Goal: Transaction & Acquisition: Purchase product/service

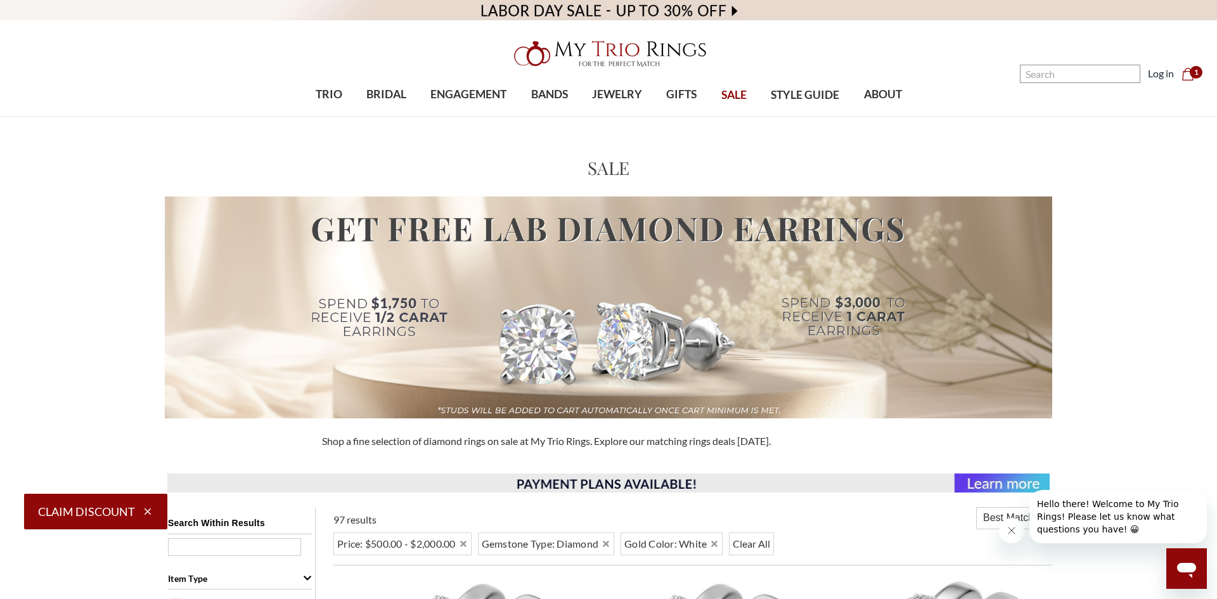
click at [1190, 75] on icon "Cart Cart" at bounding box center [1187, 74] width 13 height 13
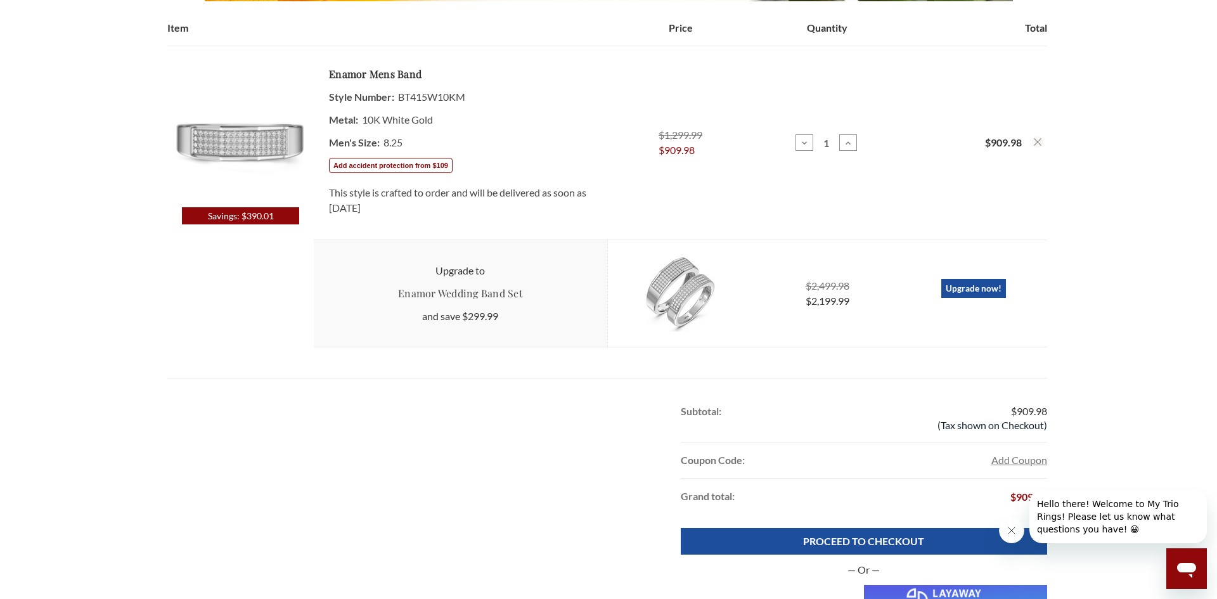
click at [236, 133] on img at bounding box center [241, 134] width 146 height 146
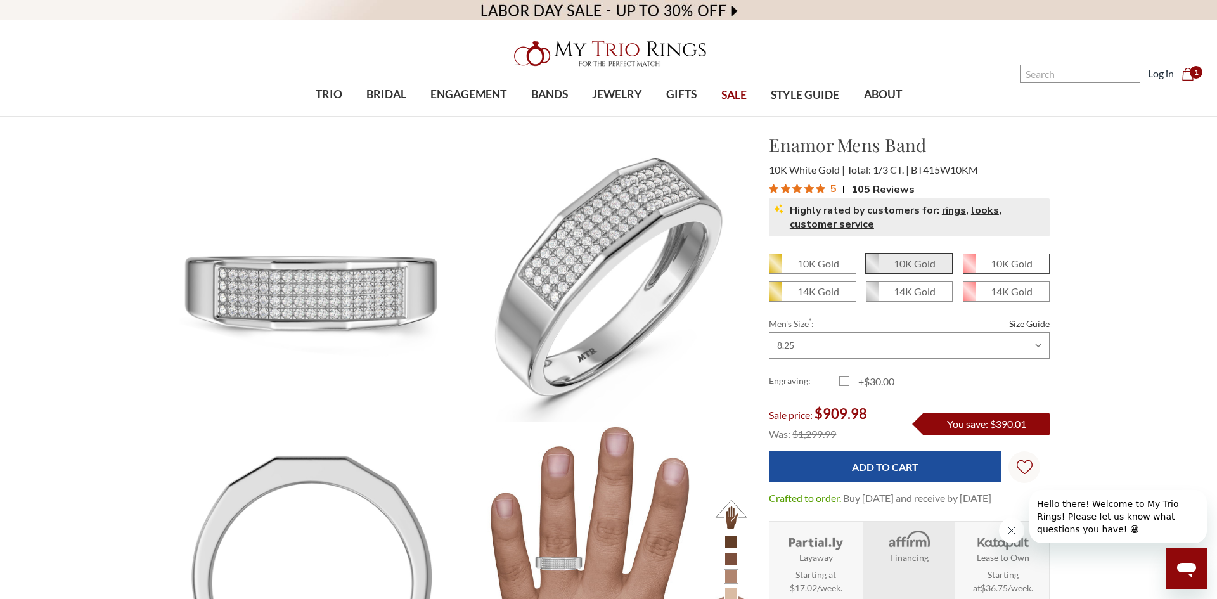
click at [1012, 265] on em "10K Gold" at bounding box center [1012, 263] width 42 height 12
click at [968, 268] on input "10K Gold" at bounding box center [968, 268] width 1 height 1
radio input "true"
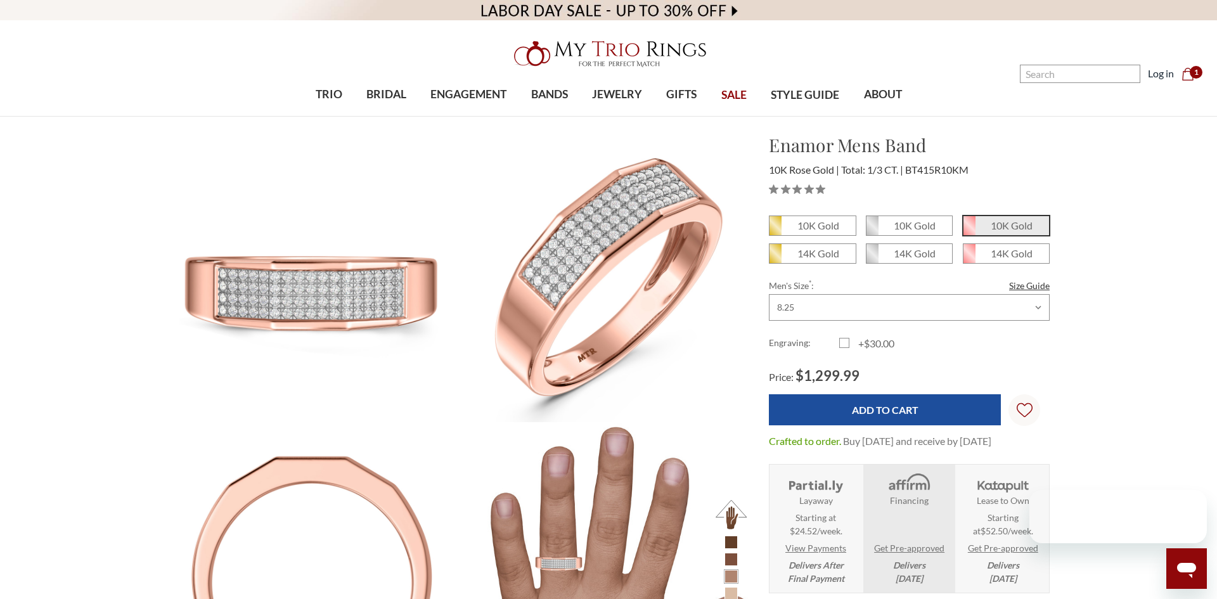
scroll to position [13, 0]
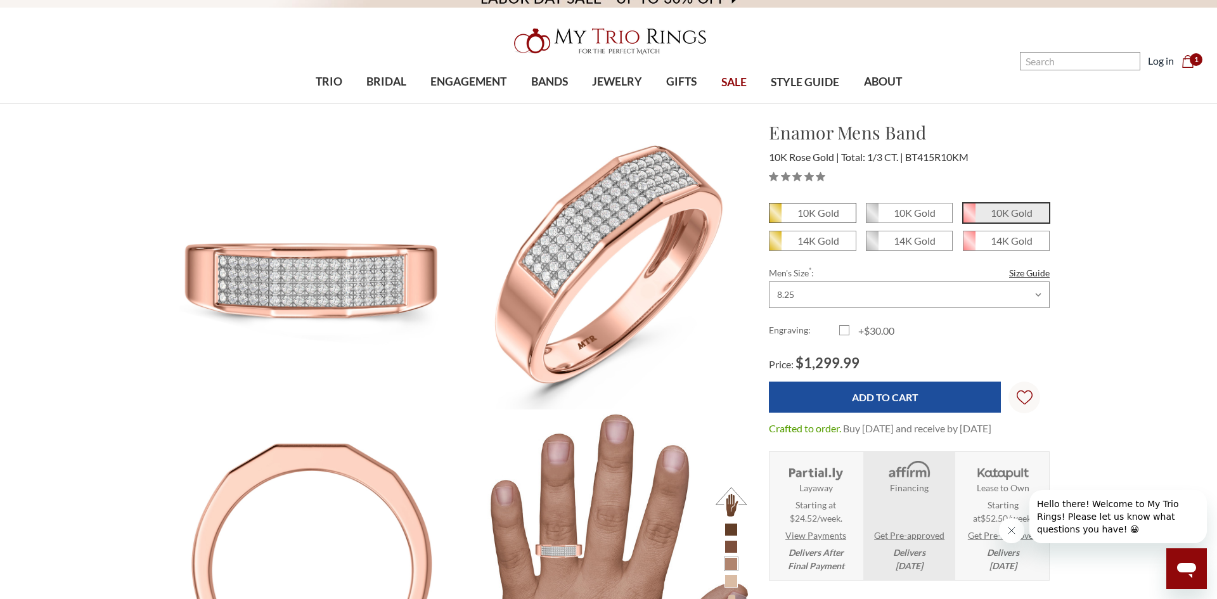
click at [838, 219] on span "10K Gold" at bounding box center [812, 212] width 86 height 19
click at [774, 218] on input "10K Gold" at bounding box center [774, 217] width 1 height 1
radio input "true"
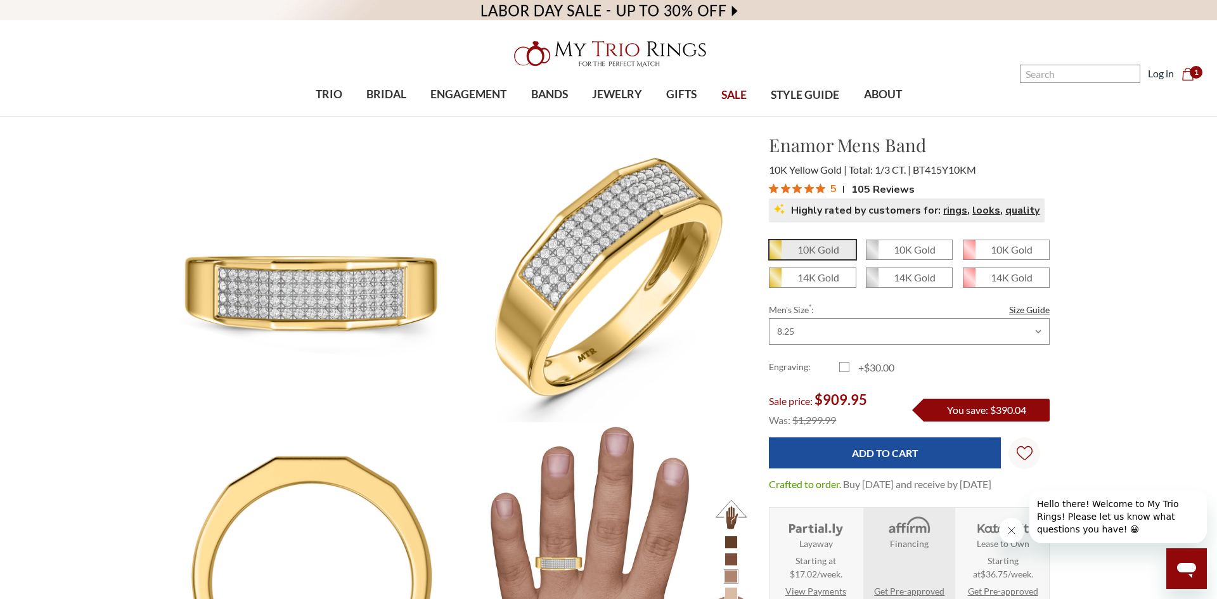
click at [902, 226] on section "Enamor Mens Band $909.95 10K Yellow Gold Total: 1/3 CT. BT415Y10KM 5" at bounding box center [909, 392] width 301 height 520
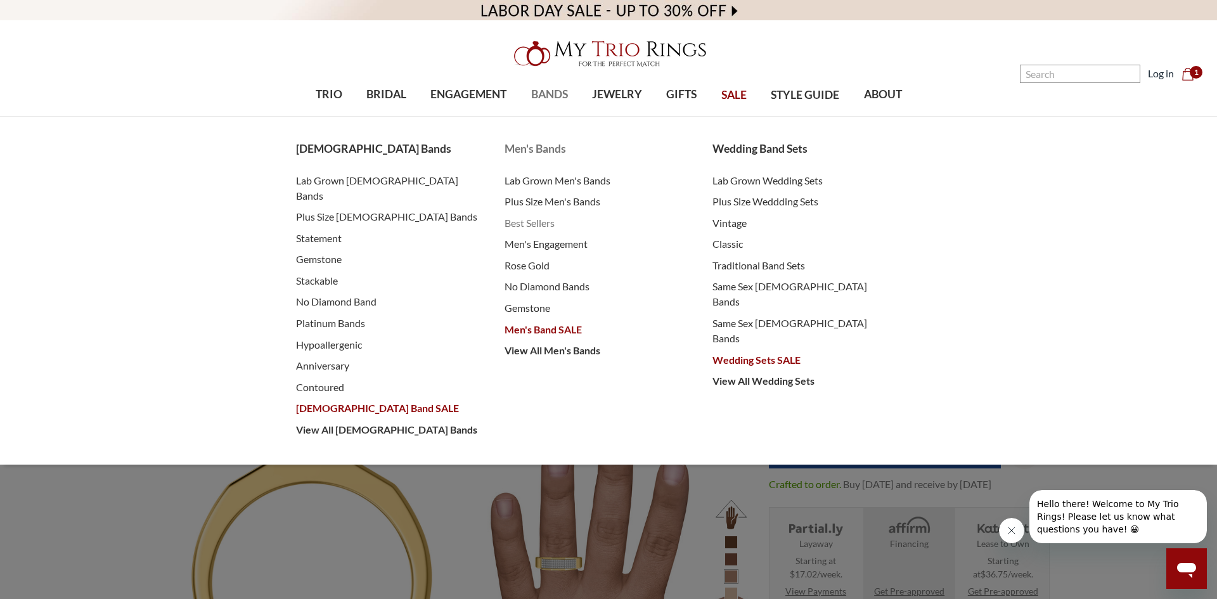
click at [527, 224] on span "Best Sellers" at bounding box center [595, 222] width 183 height 15
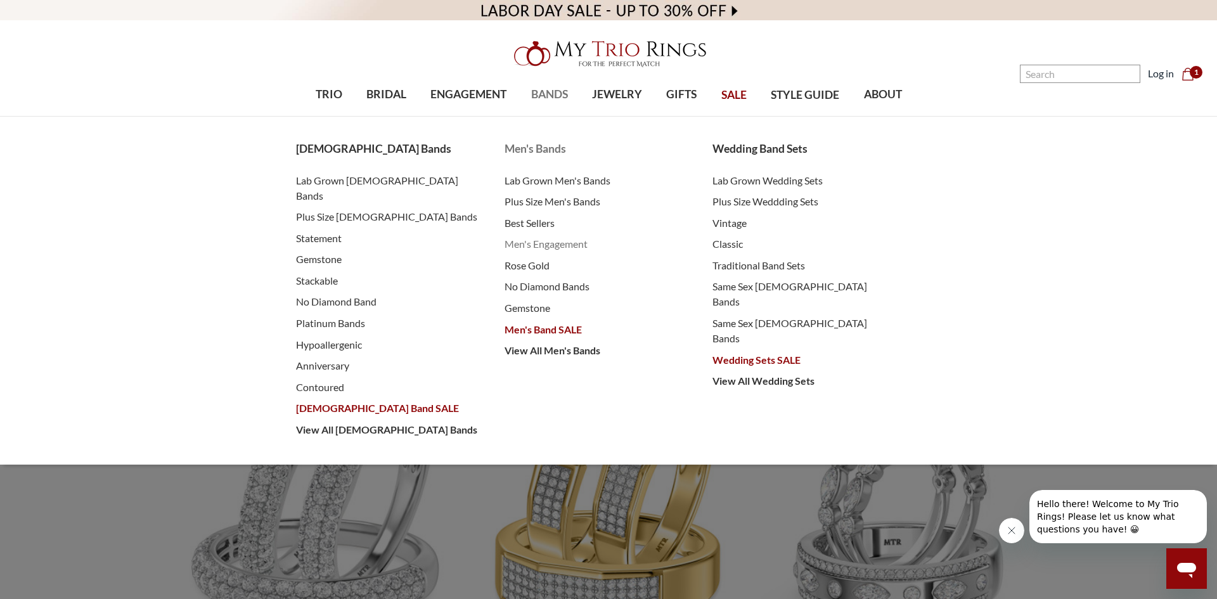
click at [556, 249] on span "Men's Engagement" at bounding box center [595, 243] width 183 height 15
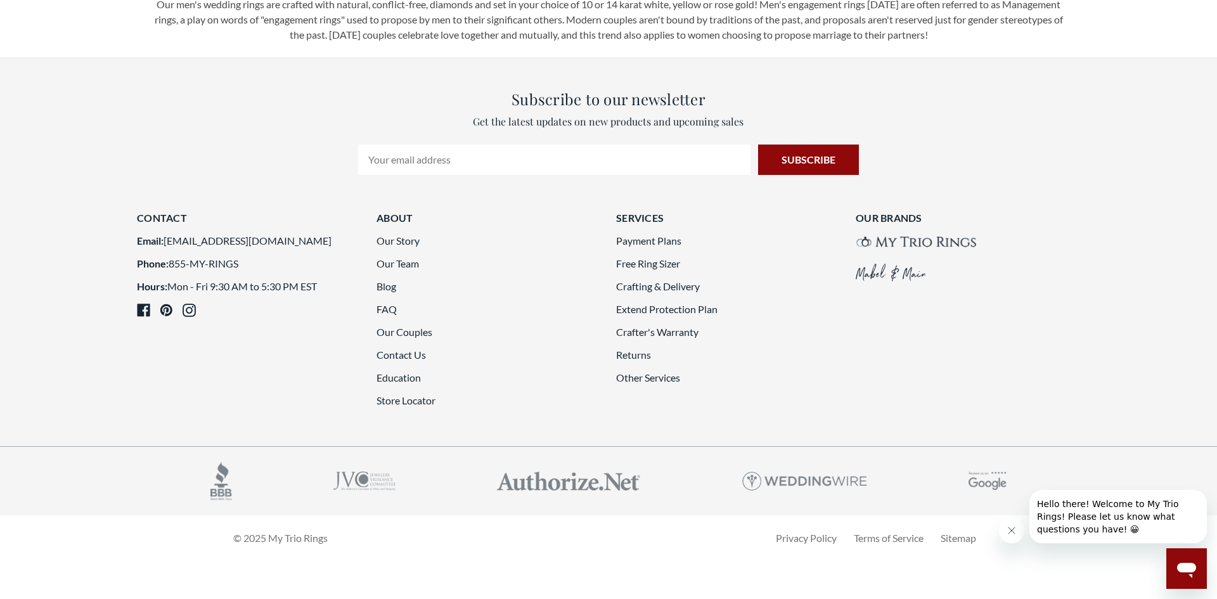
scroll to position [3219, 0]
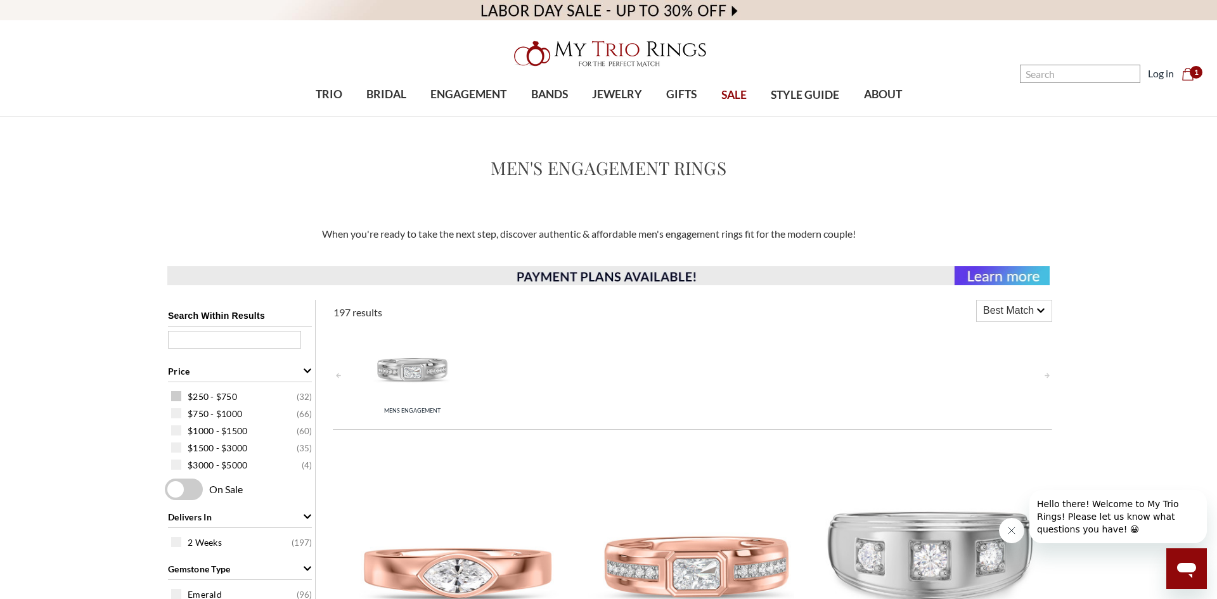
click at [175, 400] on span at bounding box center [176, 396] width 10 height 10
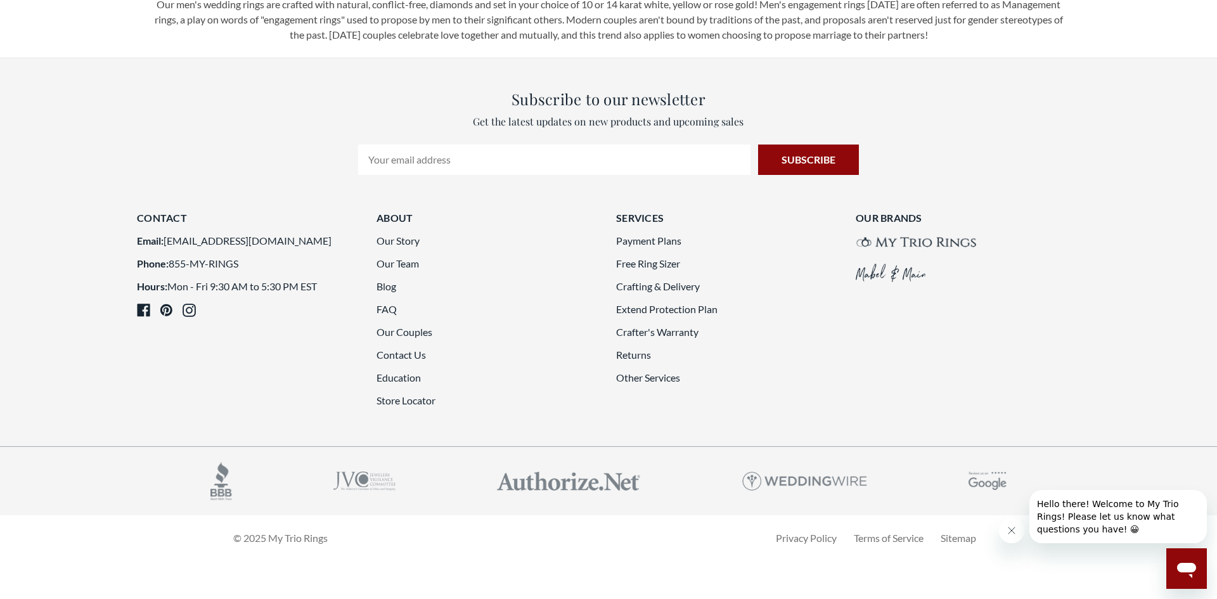
scroll to position [3278, 0]
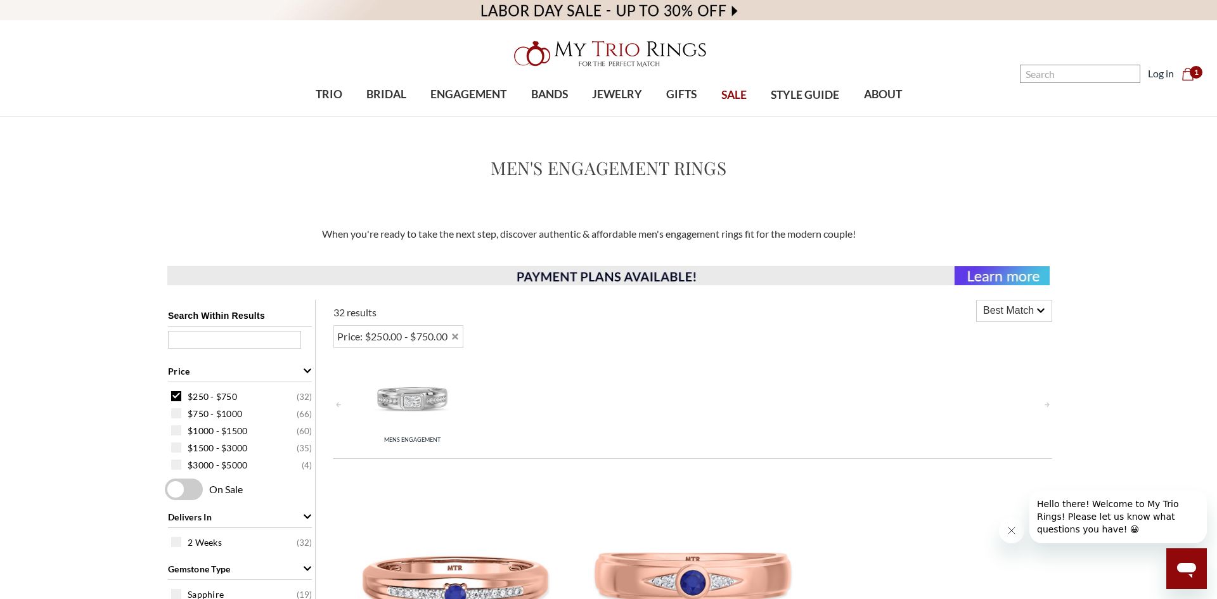
click at [423, 406] on img at bounding box center [412, 396] width 79 height 79
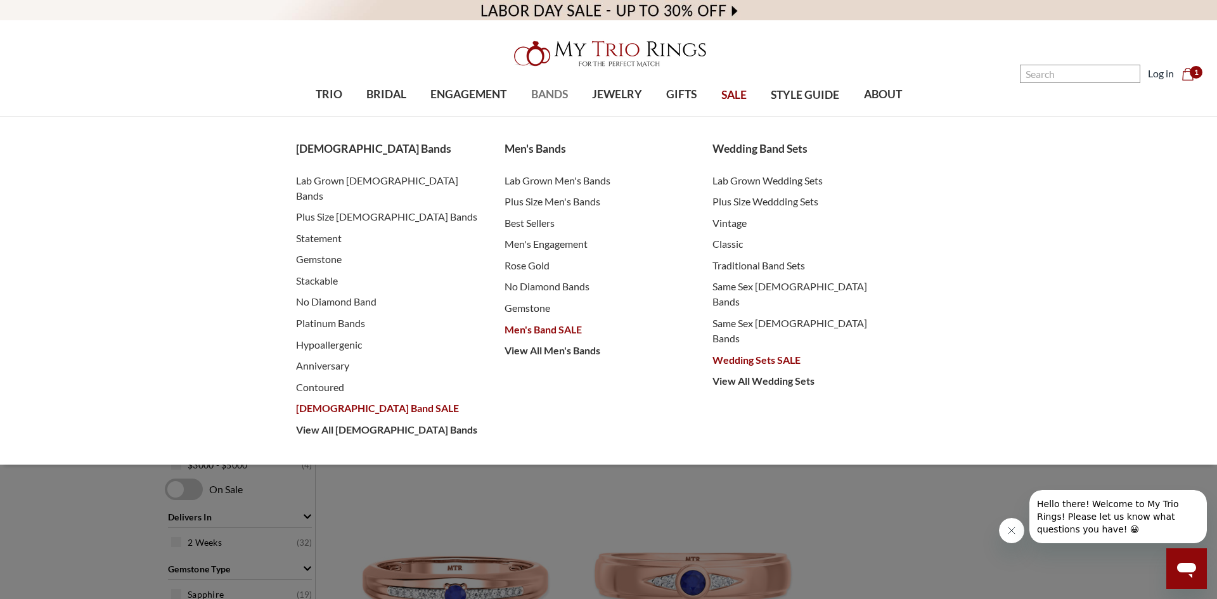
click at [542, 96] on span "BANDS" at bounding box center [549, 94] width 37 height 16
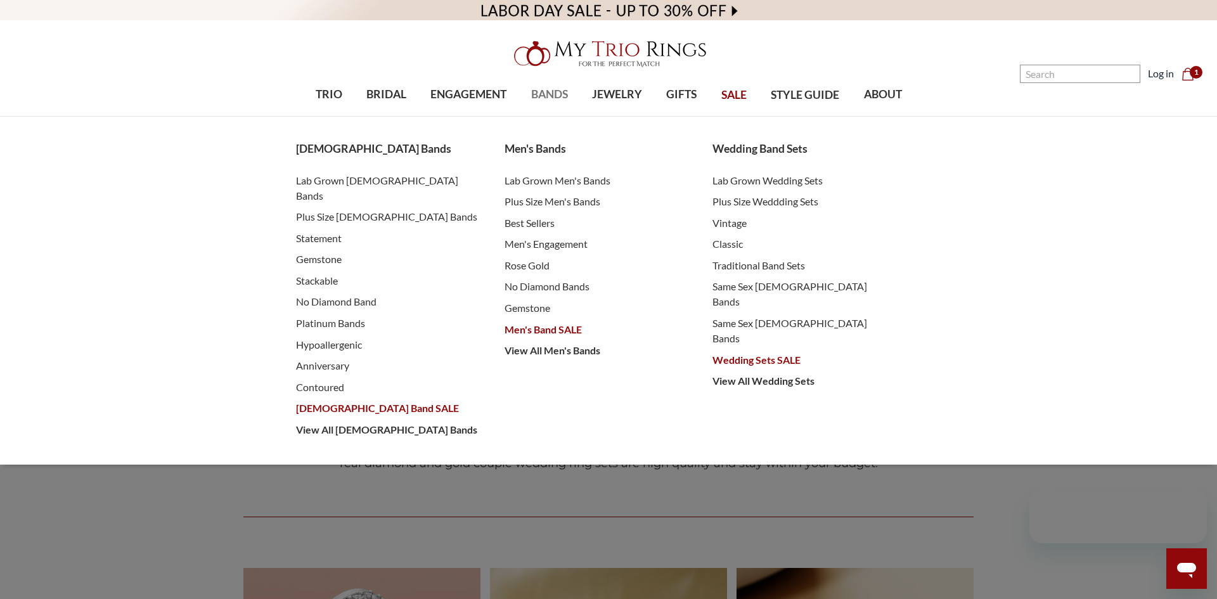
click at [550, 96] on span "BANDS" at bounding box center [549, 94] width 37 height 16
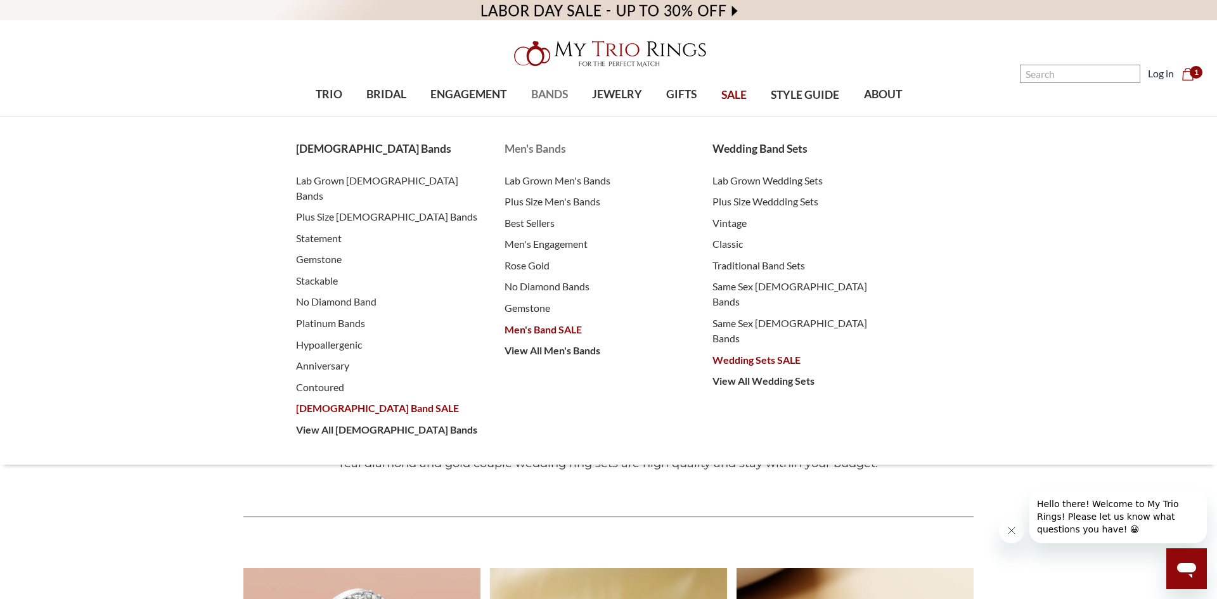
click at [540, 329] on span "Men's Band SALE" at bounding box center [595, 329] width 183 height 15
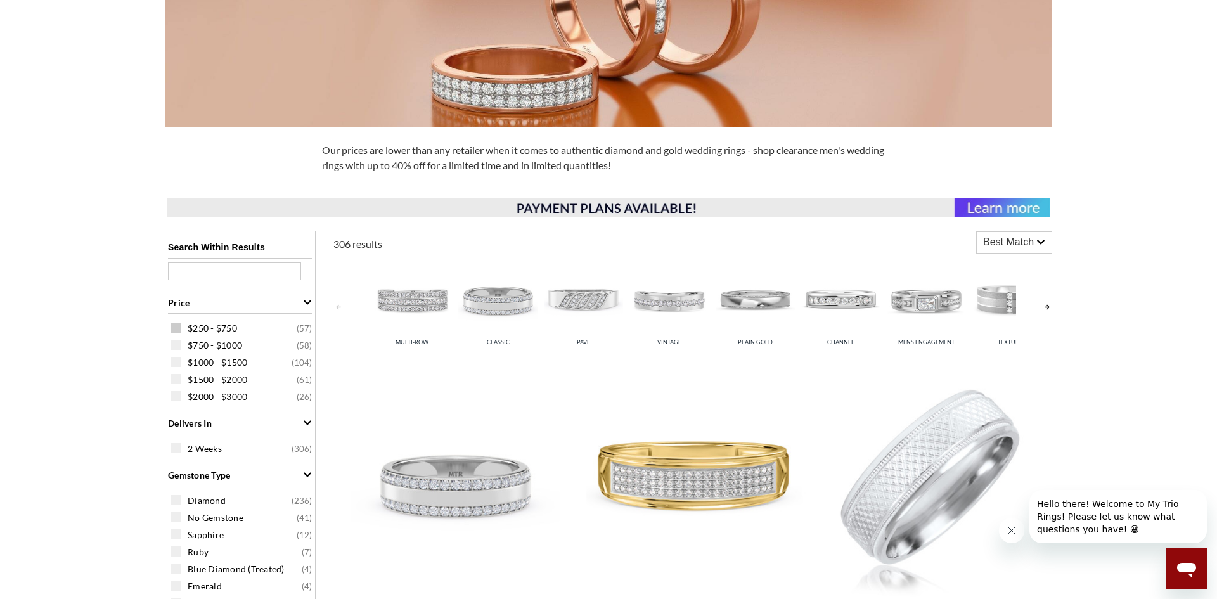
click at [181, 329] on span at bounding box center [176, 328] width 10 height 10
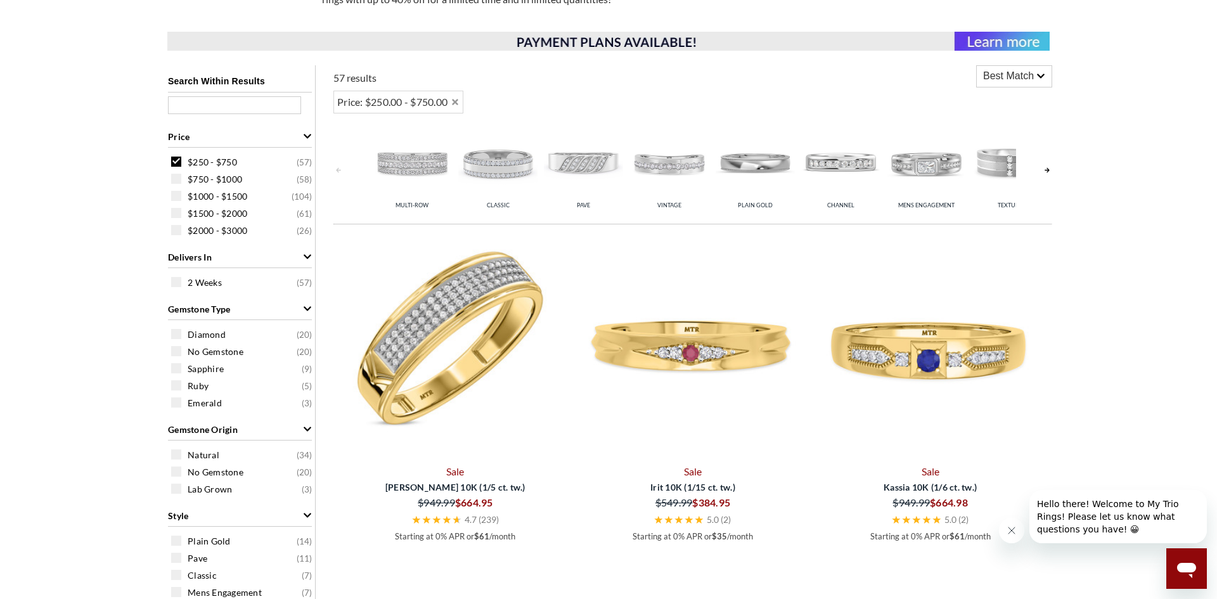
scroll to position [472, 0]
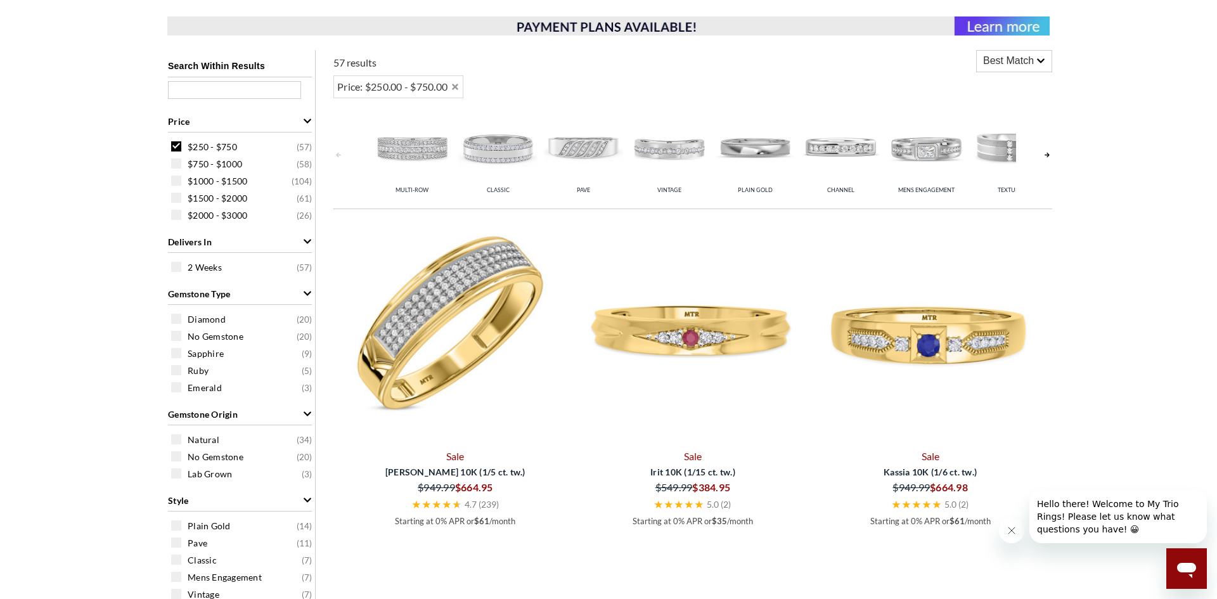
click at [446, 327] on img at bounding box center [456, 331] width 228 height 228
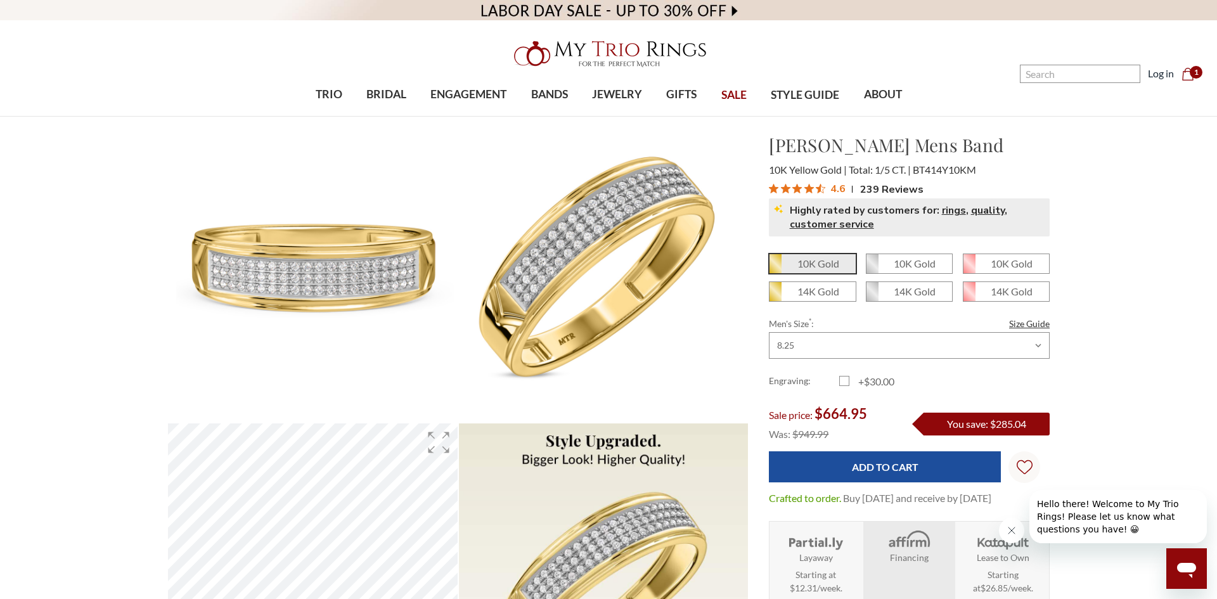
click at [916, 224] on span "Highly rated by customers for: rings , quality , customer service" at bounding box center [917, 217] width 255 height 28
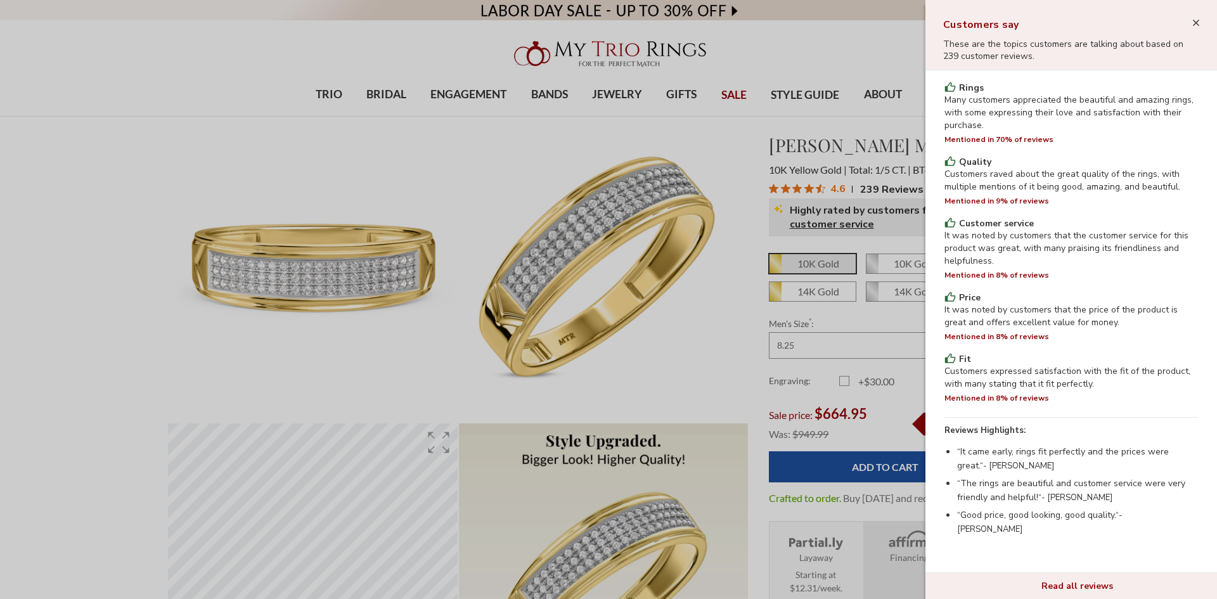
click at [911, 269] on div at bounding box center [608, 299] width 1217 height 599
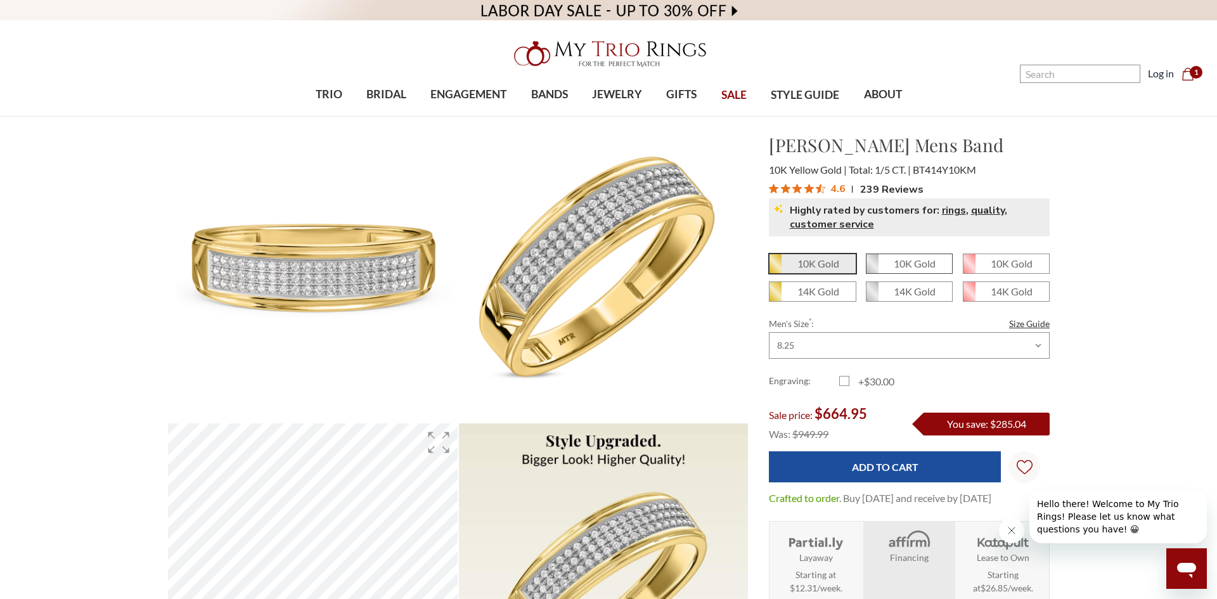
click at [913, 260] on em "10K Gold" at bounding box center [915, 263] width 42 height 12
click at [871, 268] on input "10K Gold" at bounding box center [871, 268] width 1 height 1
radio input "true"
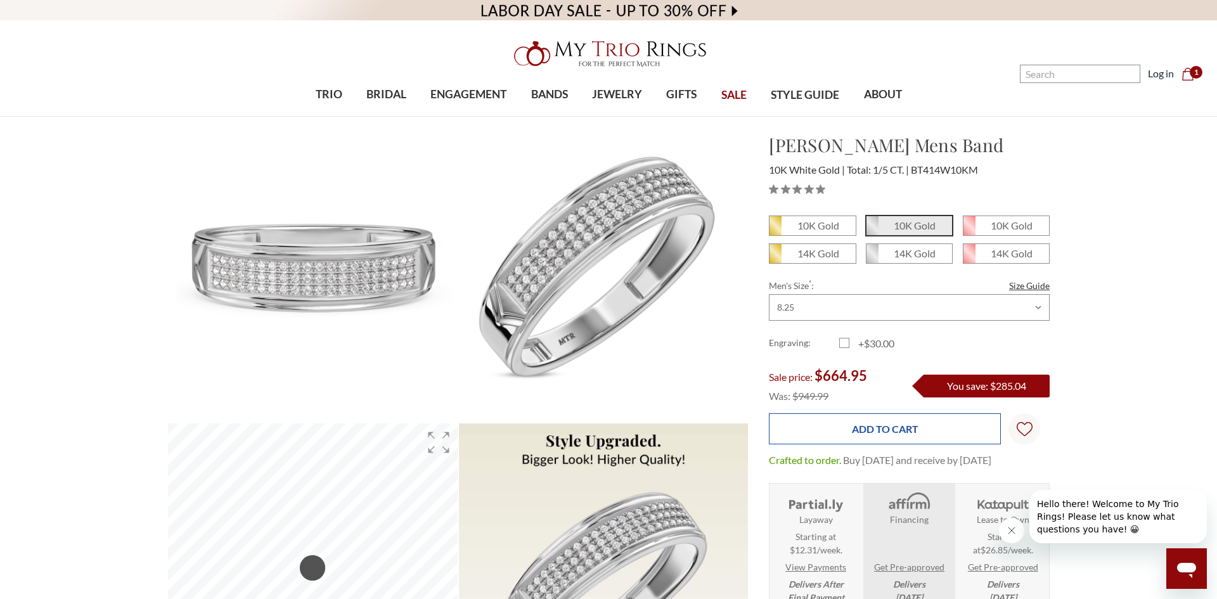
click at [908, 426] on input "Add to Cart" at bounding box center [885, 428] width 232 height 31
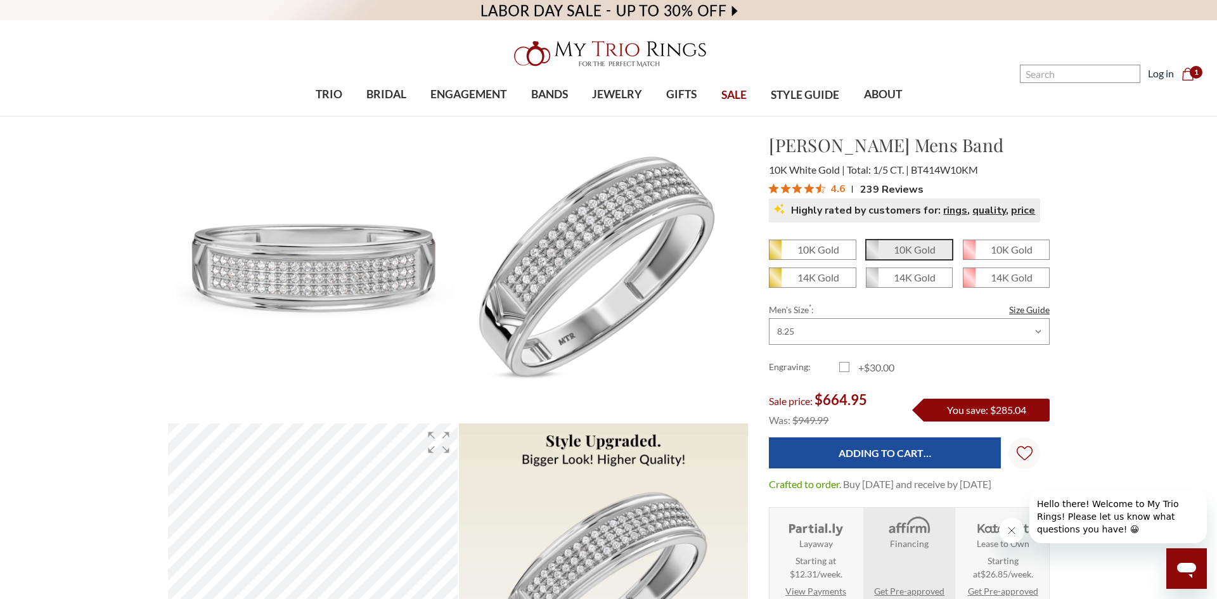
type input "Add to Cart"
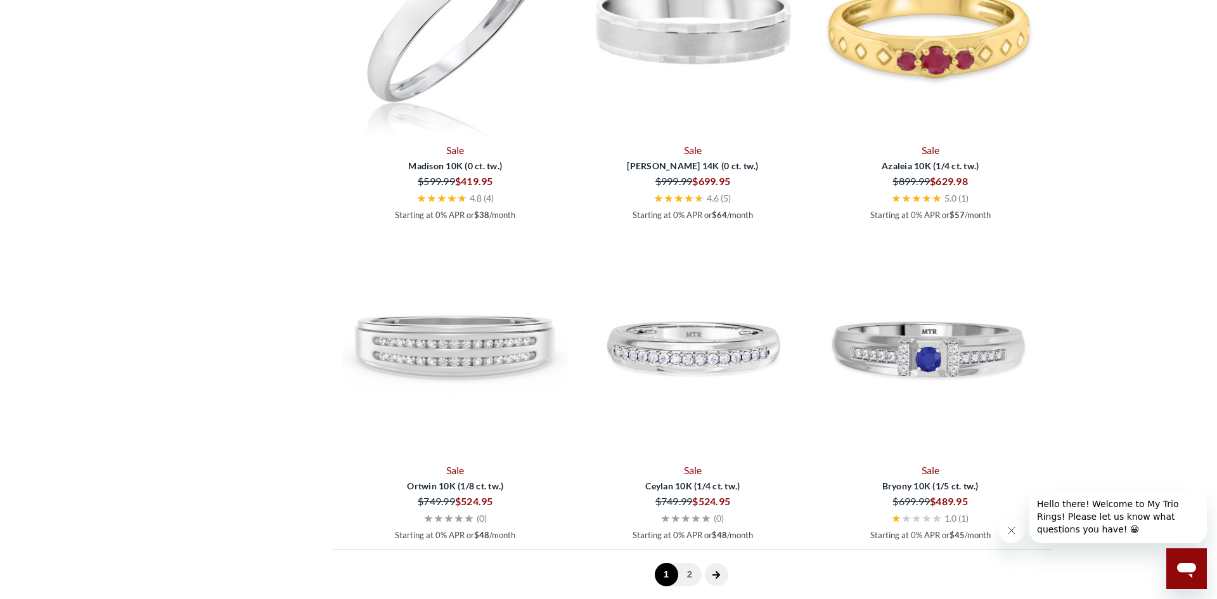
scroll to position [3435, 0]
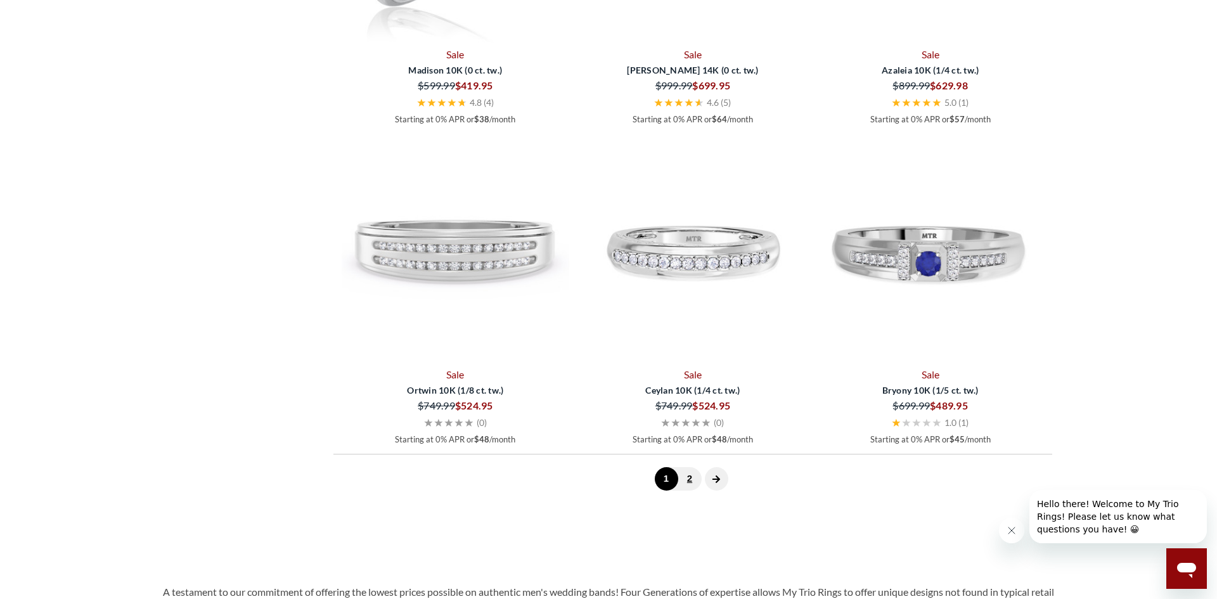
click at [691, 482] on link "2" at bounding box center [689, 478] width 23 height 23
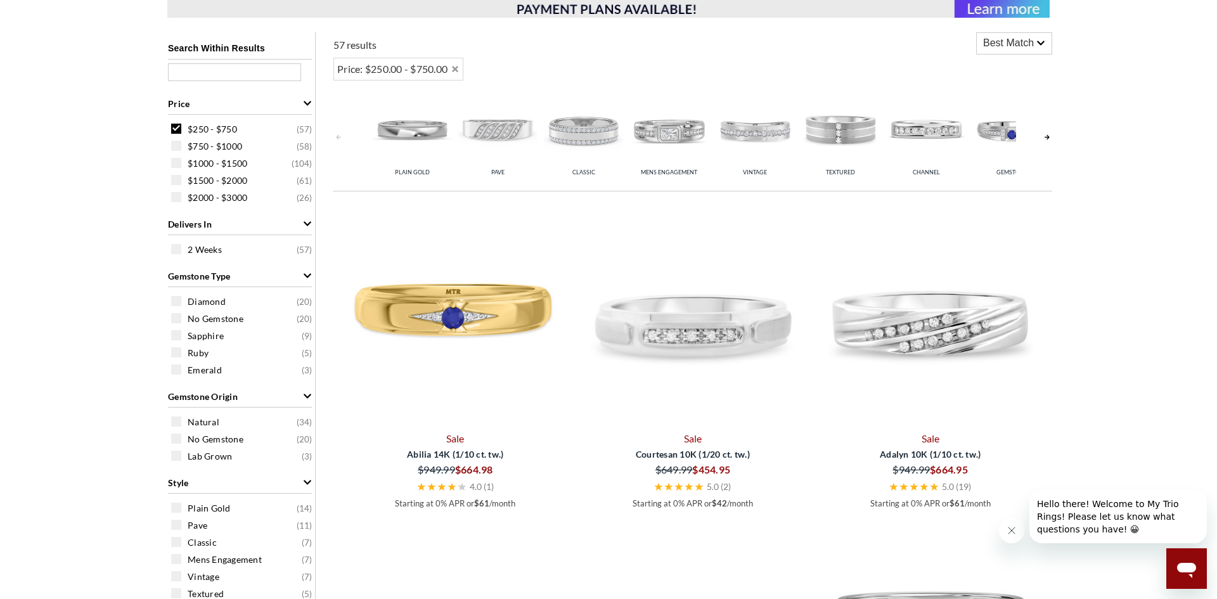
scroll to position [195, 0]
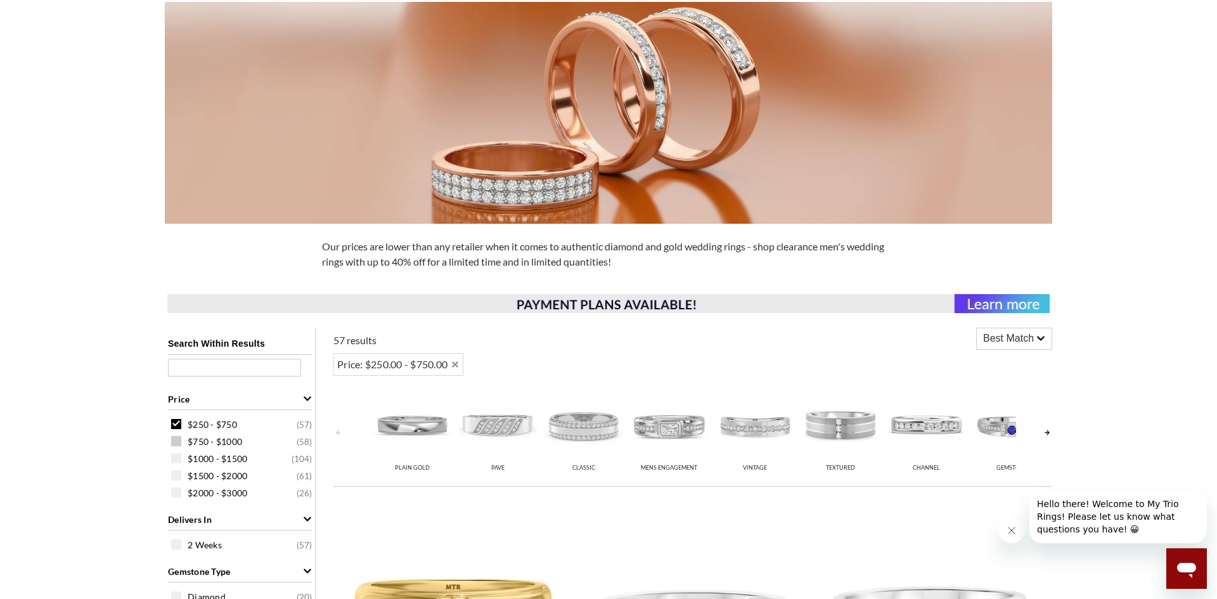
click at [217, 443] on span "$750 - $1000" at bounding box center [215, 441] width 55 height 13
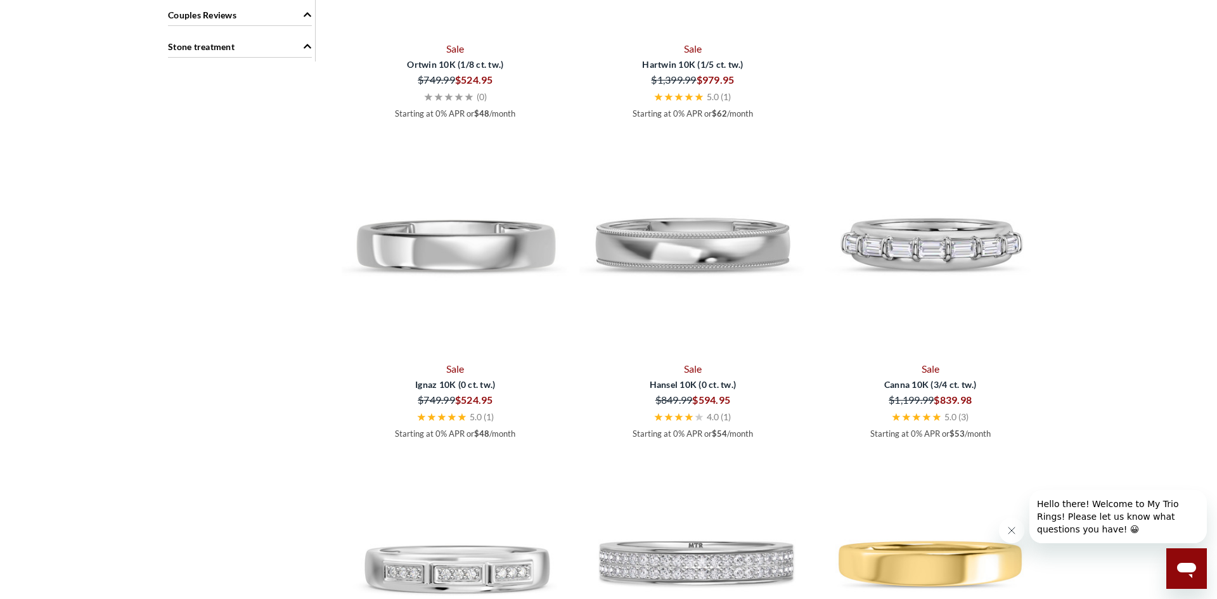
scroll to position [1207, 0]
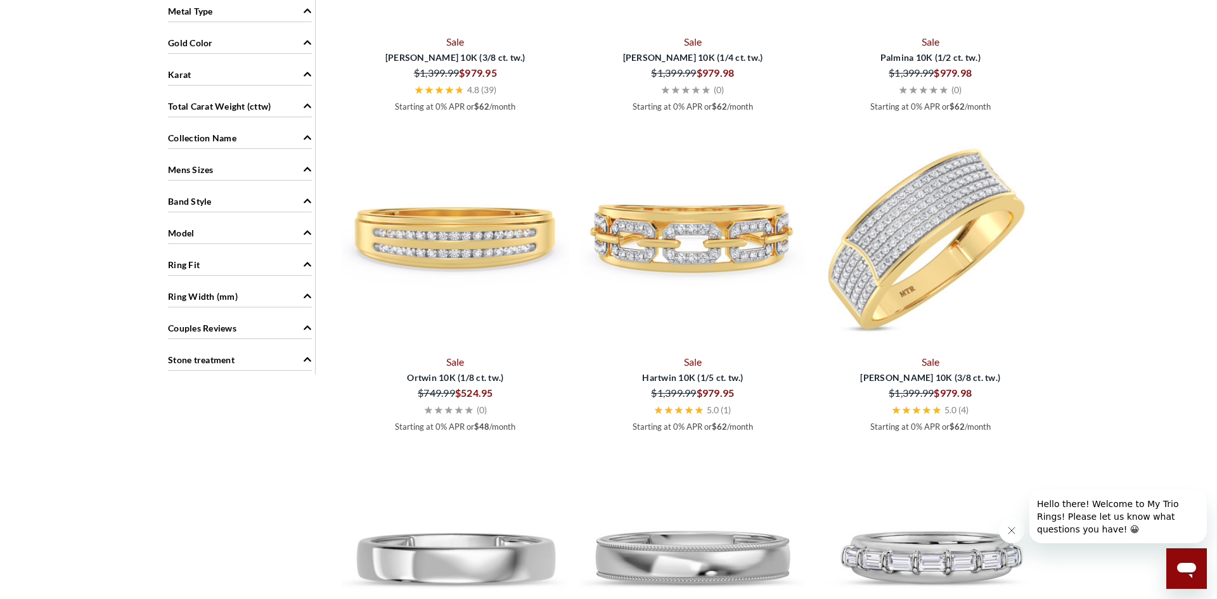
click at [908, 230] on img at bounding box center [930, 237] width 228 height 228
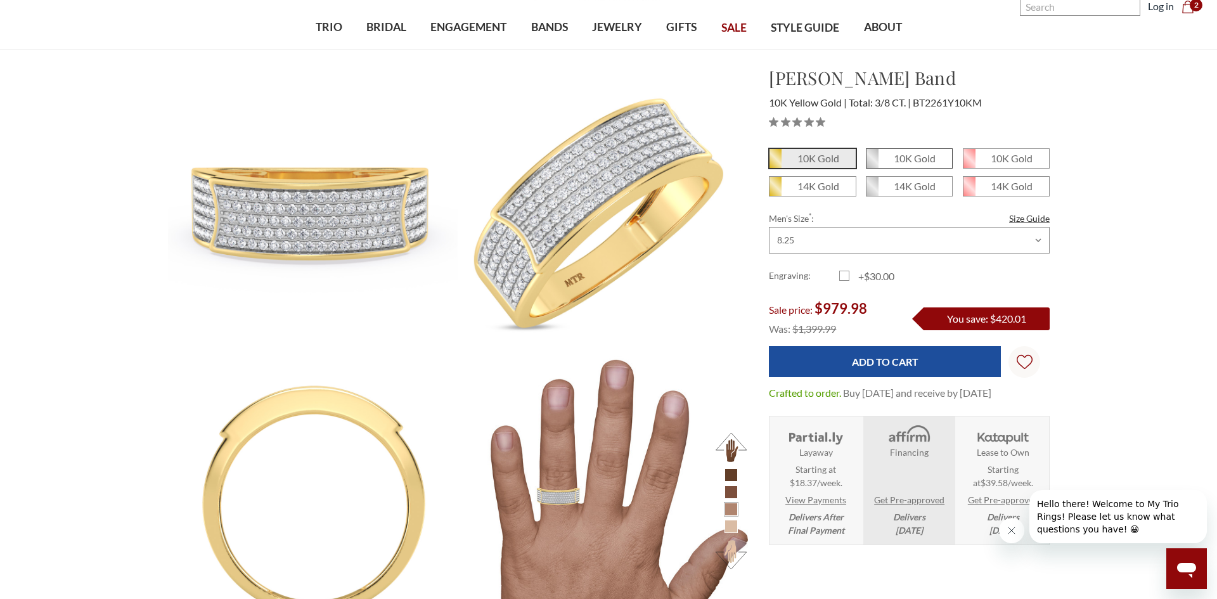
click at [920, 159] on em "10K Gold" at bounding box center [915, 158] width 42 height 12
click at [871, 163] on input "10K Gold" at bounding box center [871, 163] width 1 height 1
radio input "true"
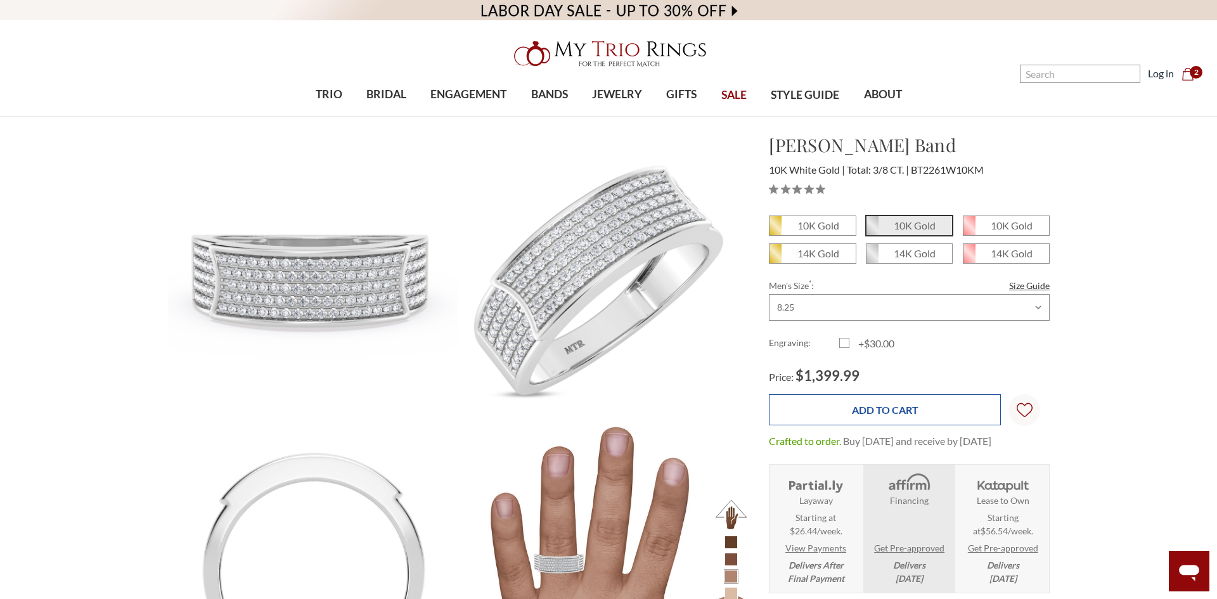
click at [912, 409] on input "Add to Cart" at bounding box center [885, 409] width 232 height 31
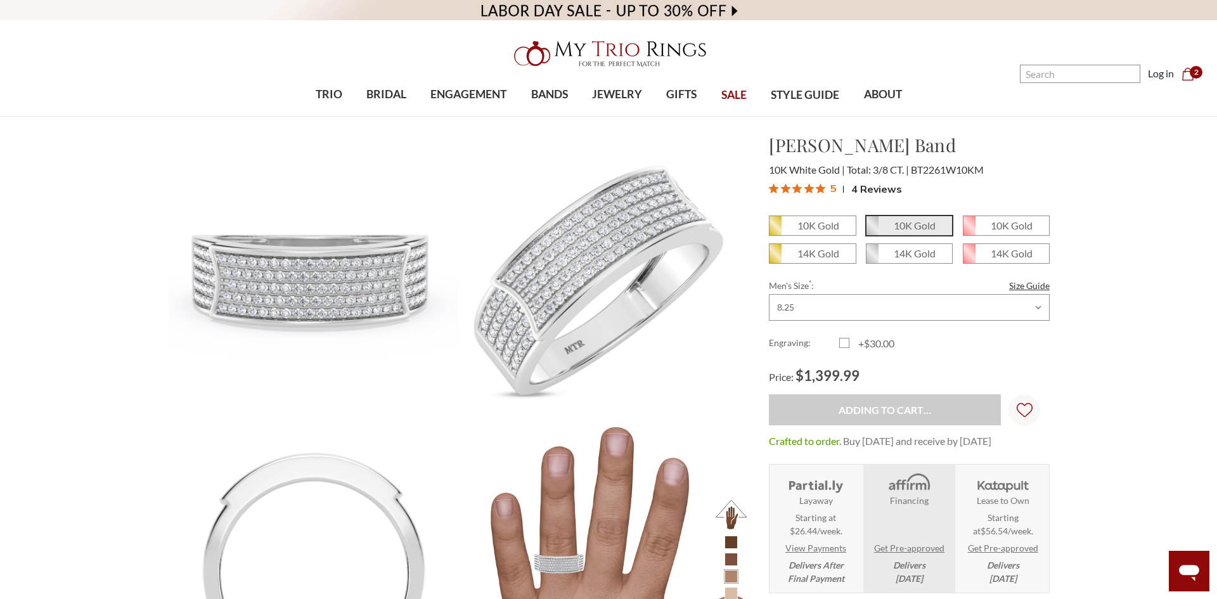
type input "Add to Cart"
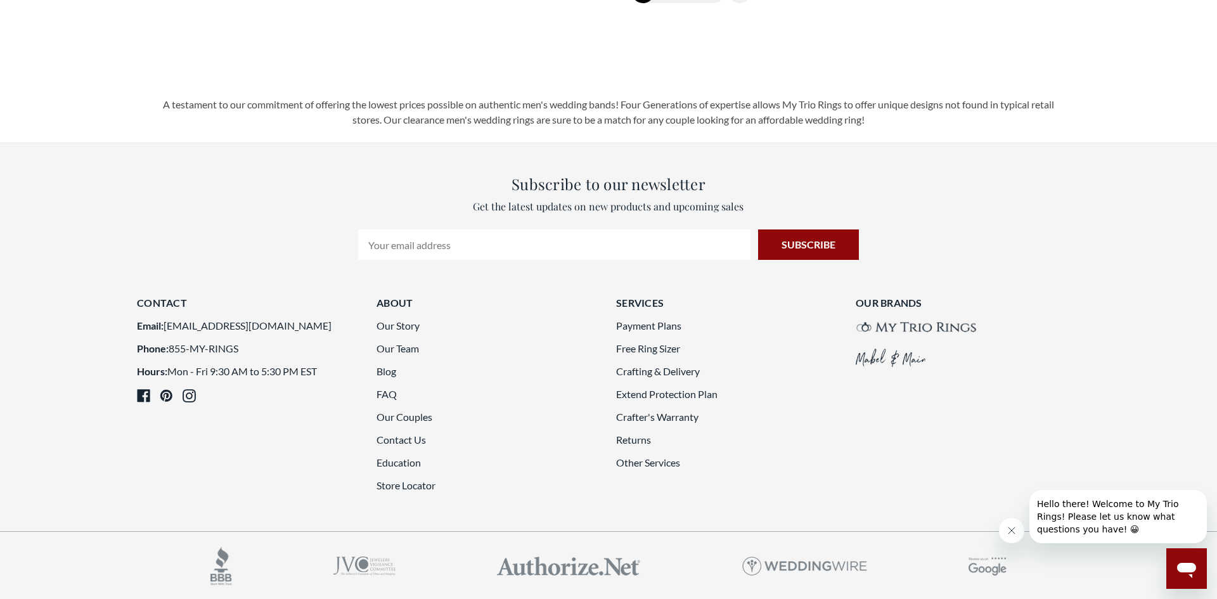
scroll to position [3728, 0]
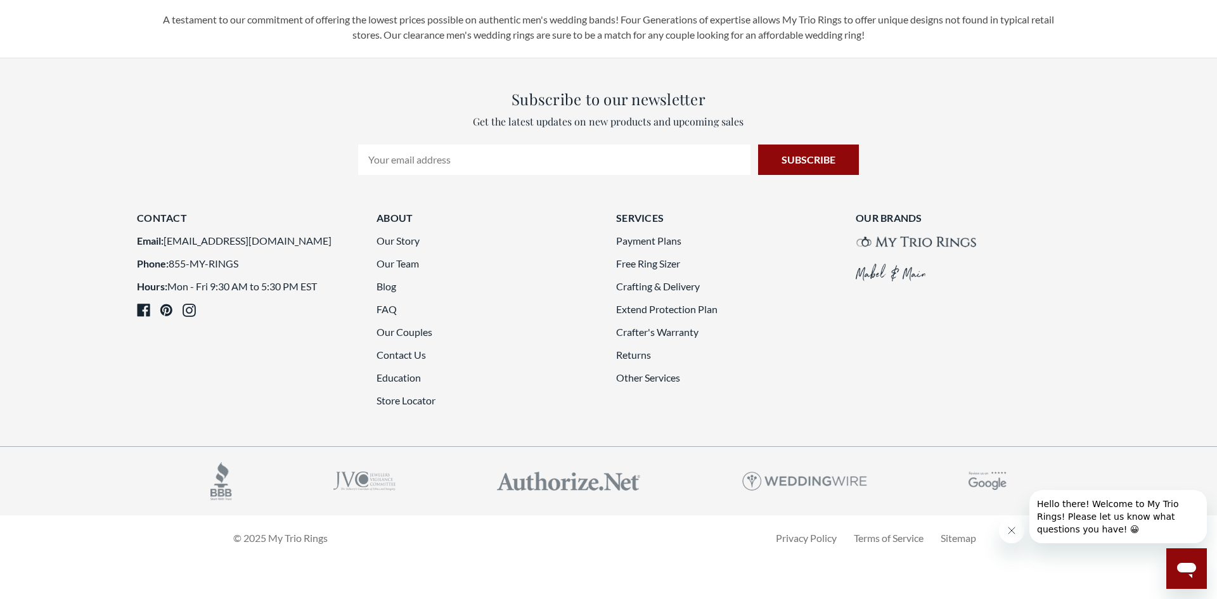
scroll to position [3707, 0]
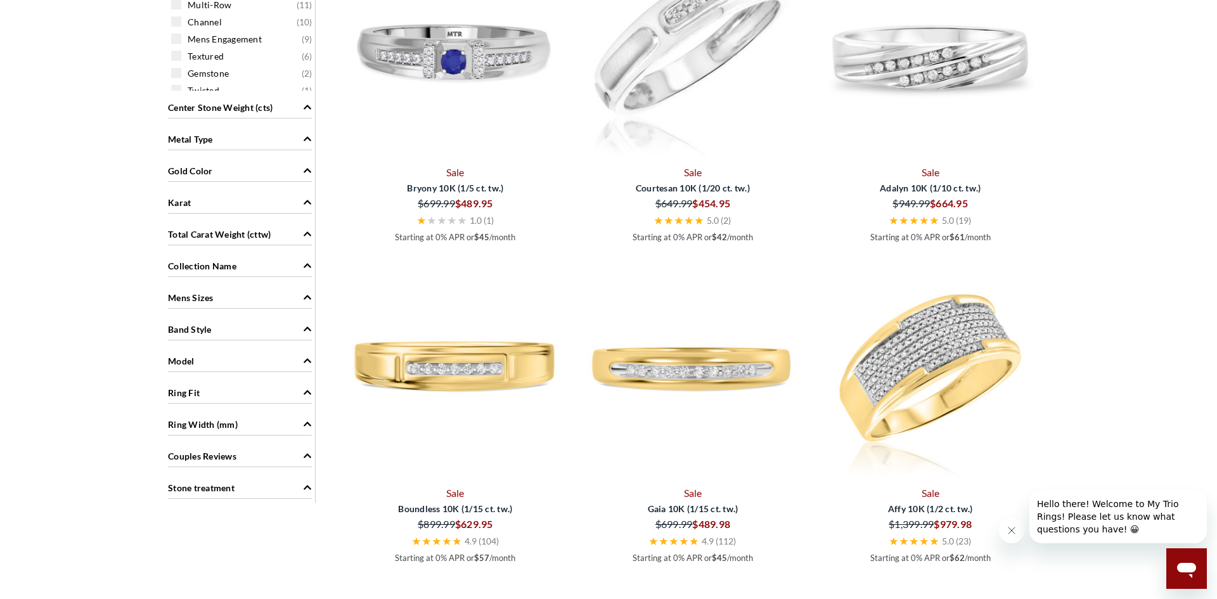
scroll to position [1191, 0]
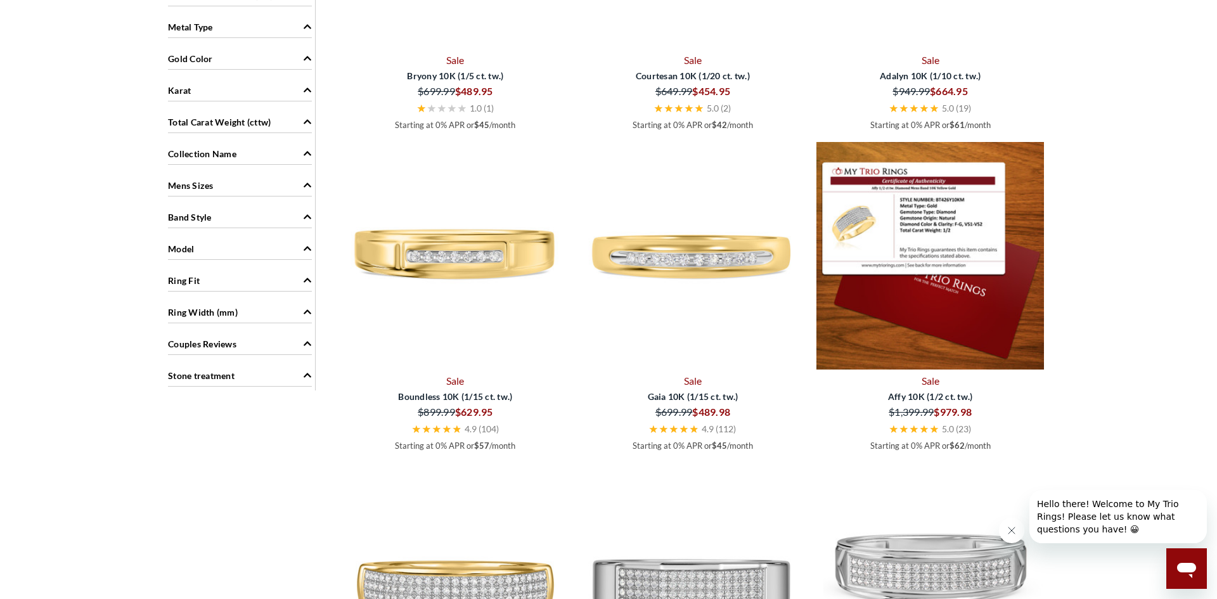
click at [965, 316] on img at bounding box center [930, 256] width 228 height 228
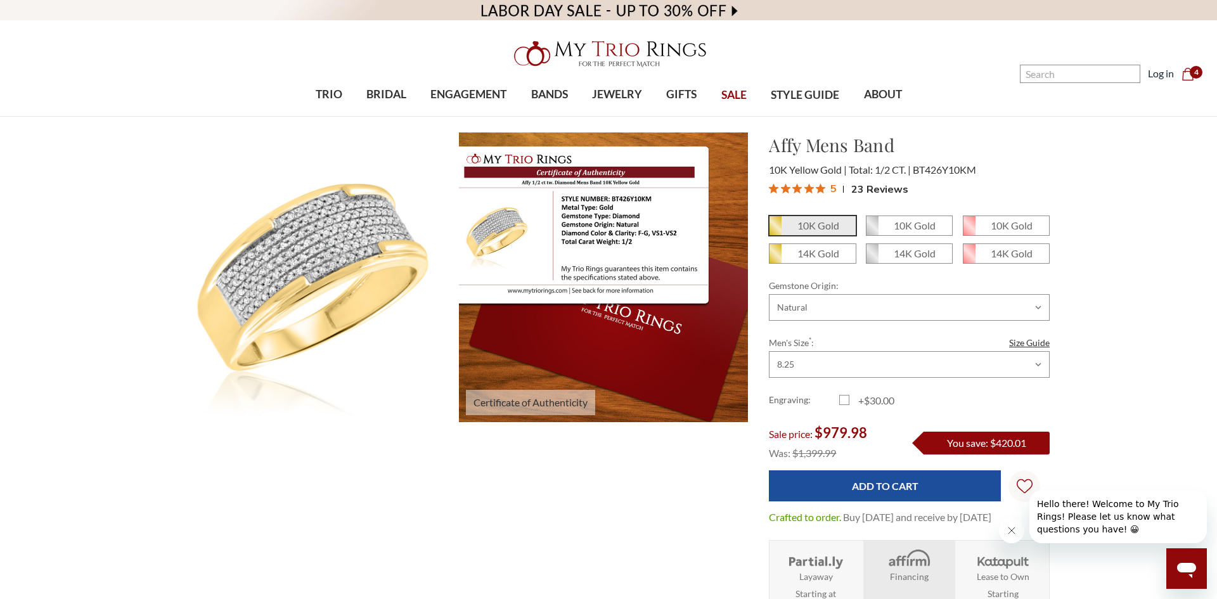
scroll to position [573, 882]
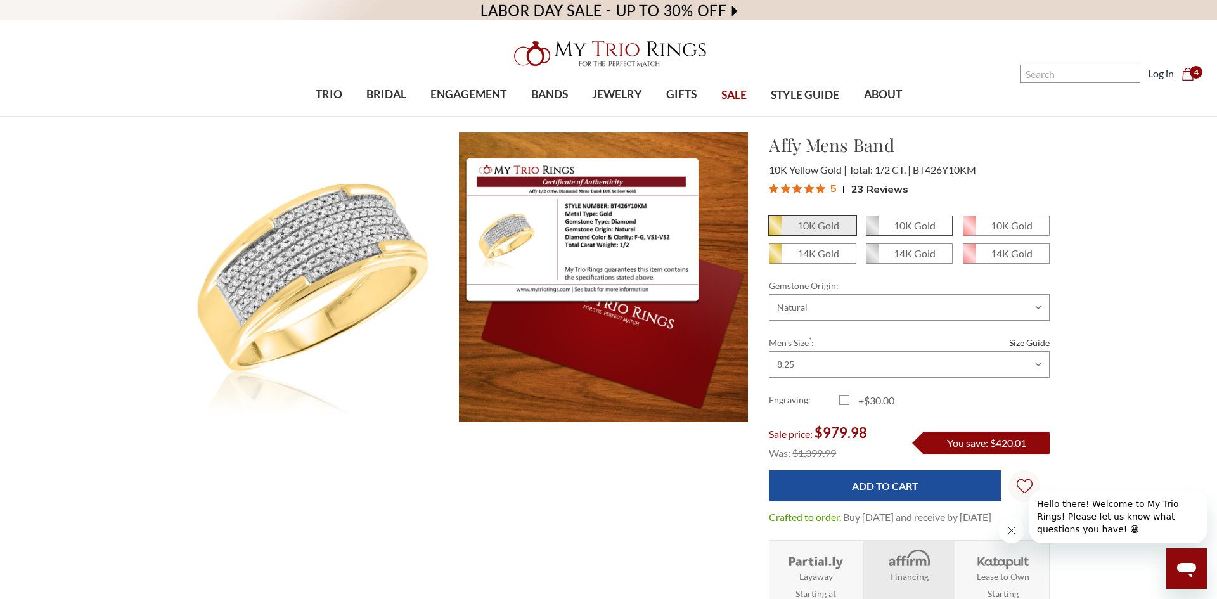
click at [923, 230] on em "10K Gold" at bounding box center [915, 225] width 42 height 12
click at [871, 230] on input "10K Gold" at bounding box center [871, 230] width 1 height 1
radio input "true"
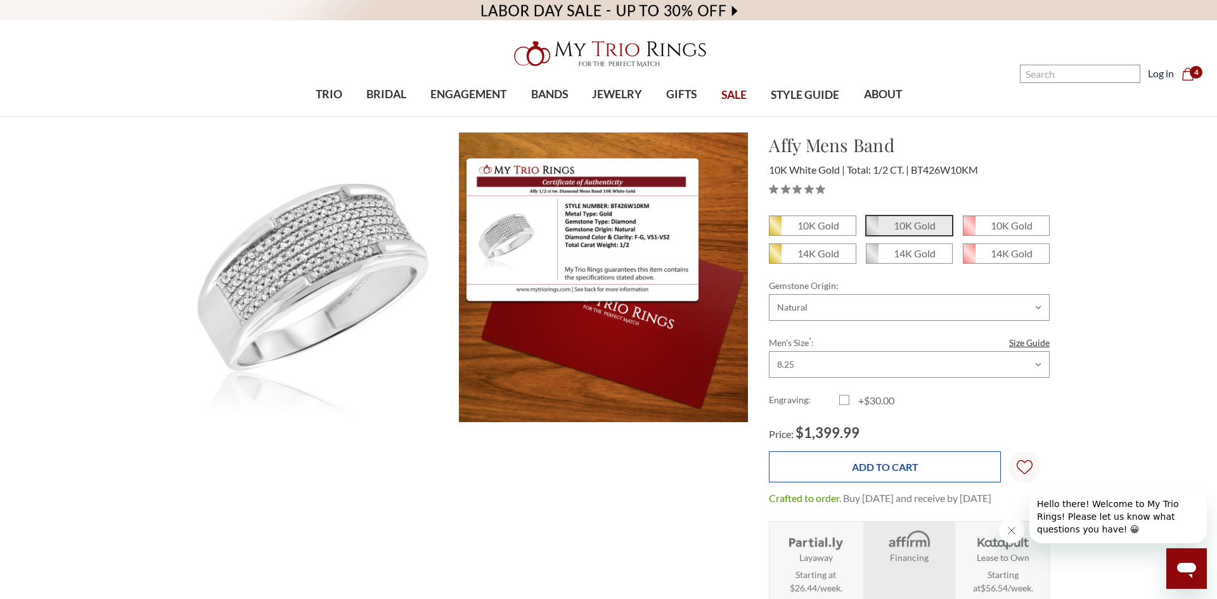
click at [901, 478] on input "Add to Cart" at bounding box center [885, 466] width 232 height 31
type input "Add to Cart"
click at [819, 229] on em "10K Gold" at bounding box center [818, 225] width 42 height 12
click at [774, 230] on input "10K Gold" at bounding box center [774, 230] width 1 height 1
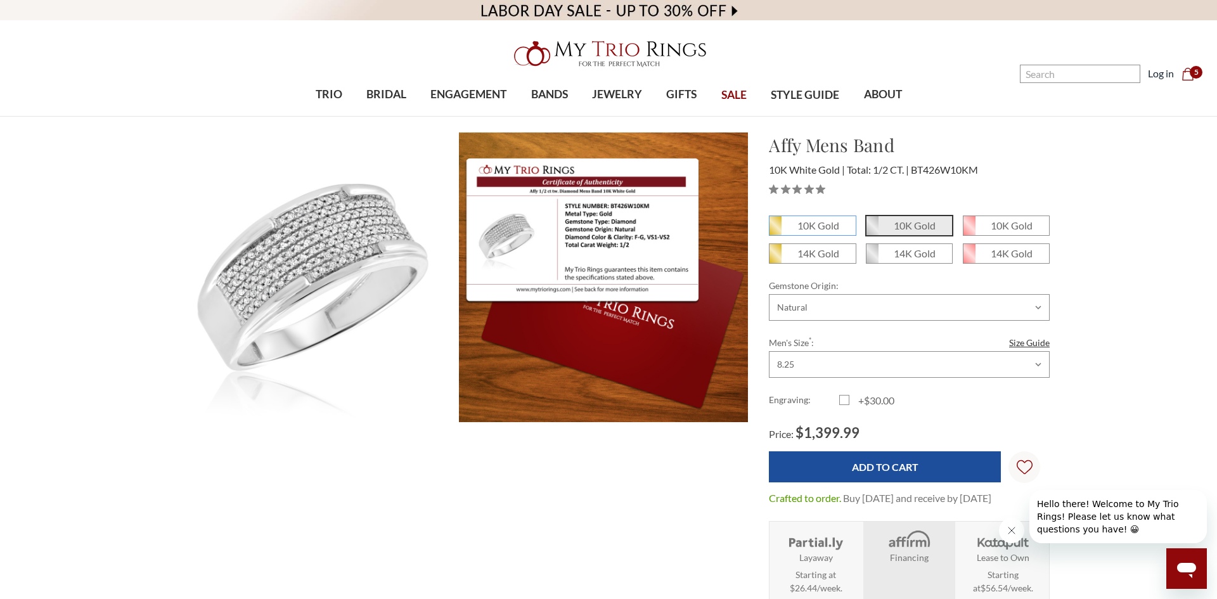
radio input "true"
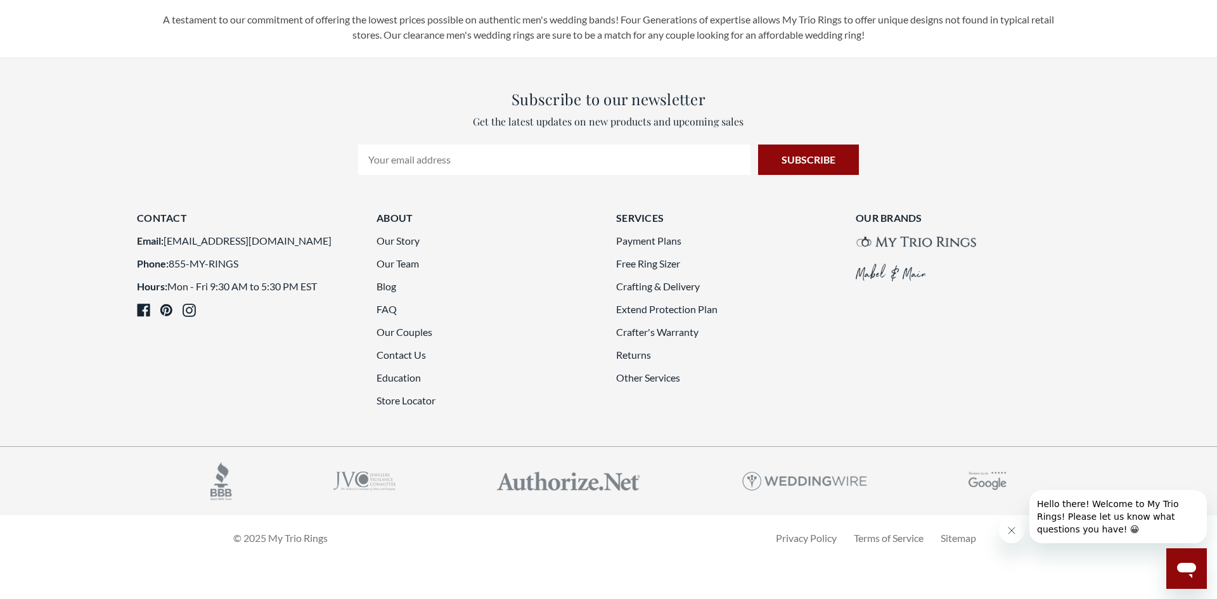
scroll to position [3648, 0]
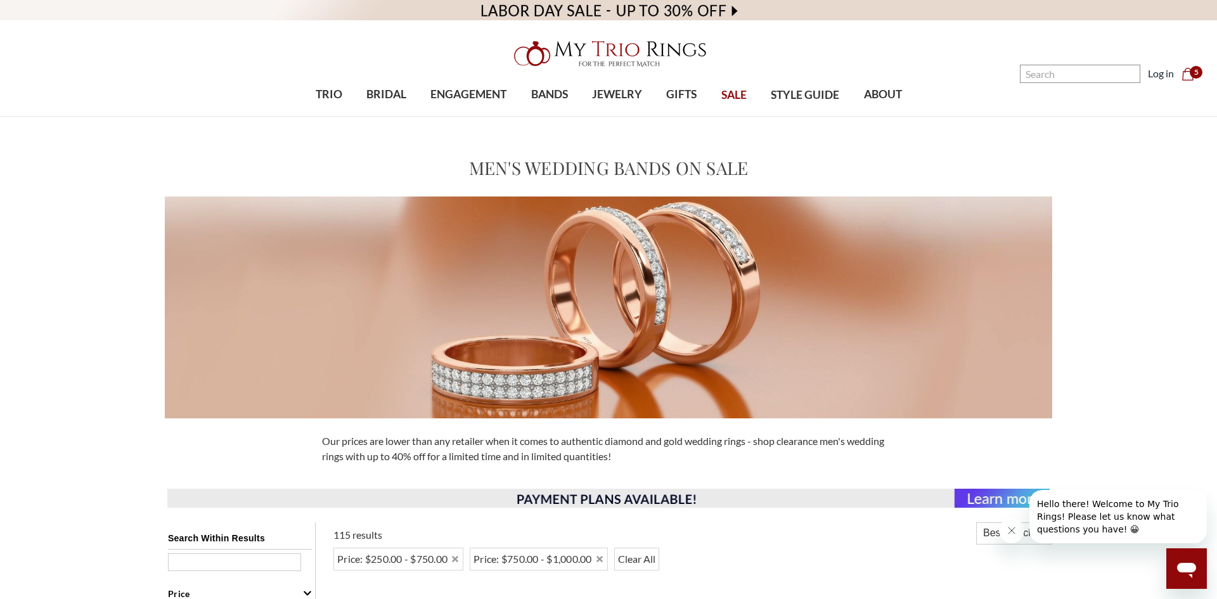
click at [1193, 74] on span "5" at bounding box center [1196, 72] width 13 height 13
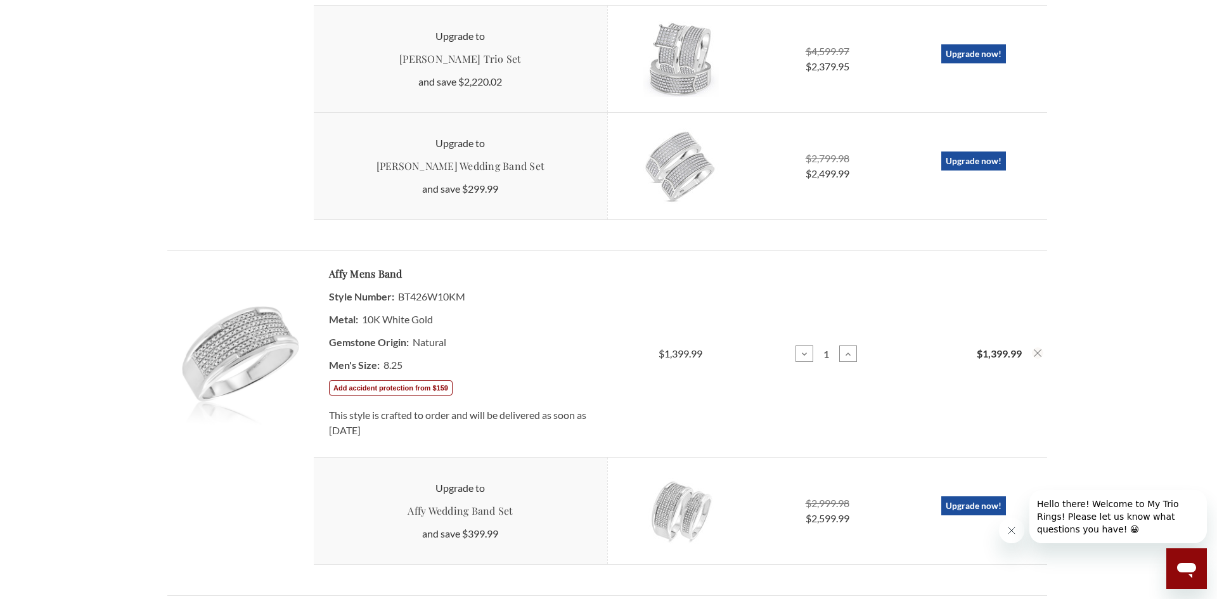
scroll to position [1239, 0]
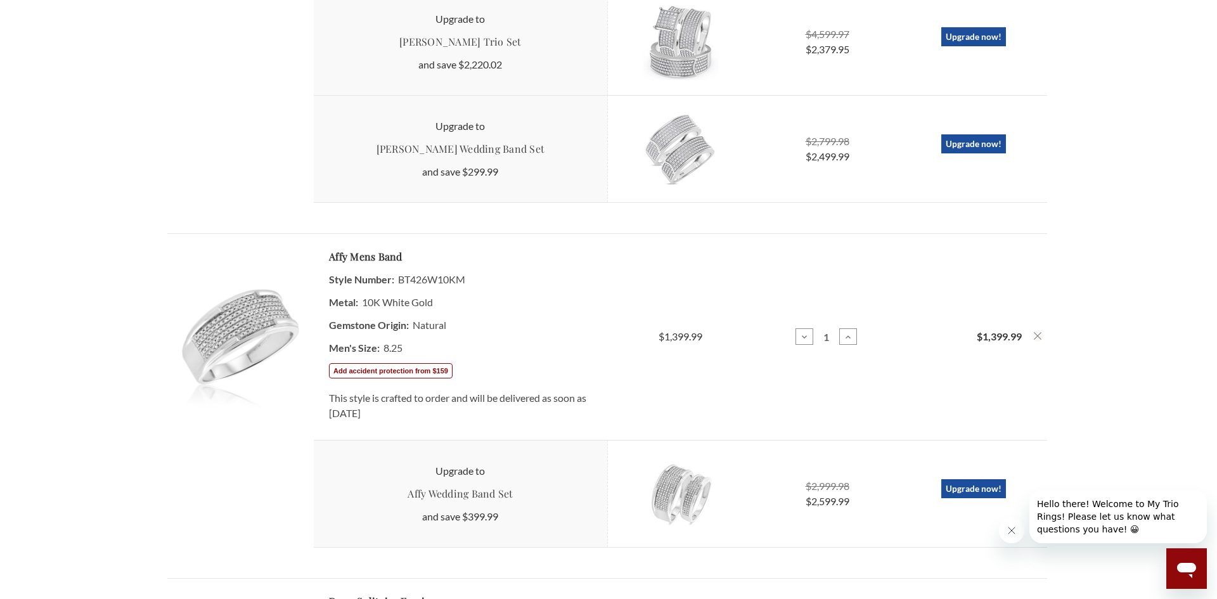
click at [373, 352] on dt "Men's Size:" at bounding box center [354, 348] width 51 height 23
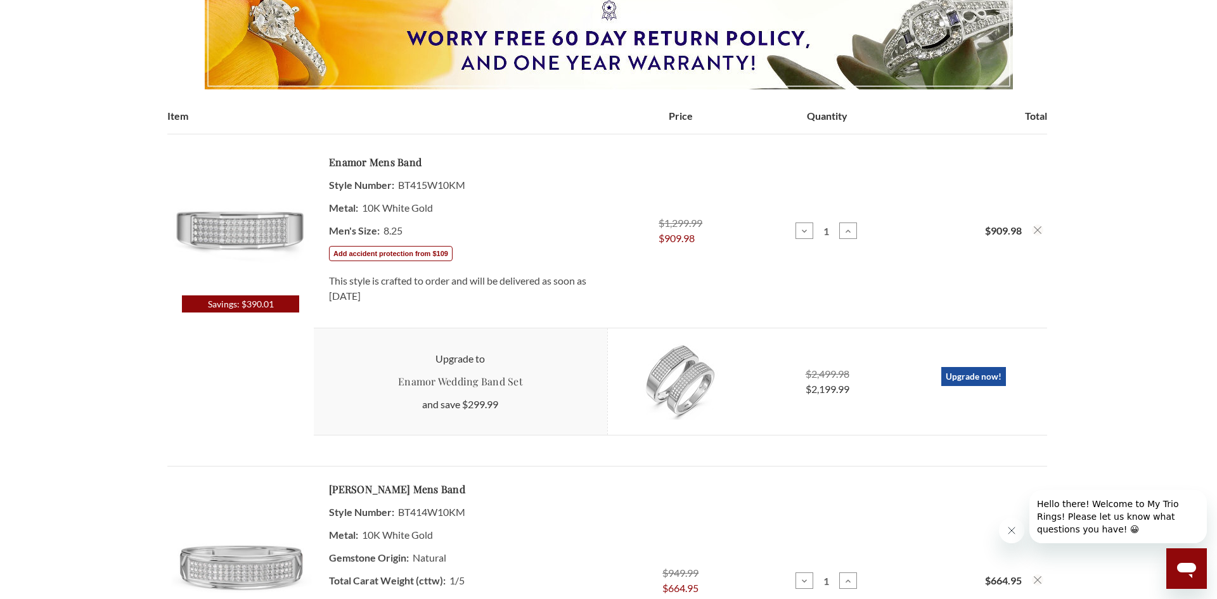
scroll to position [199, 0]
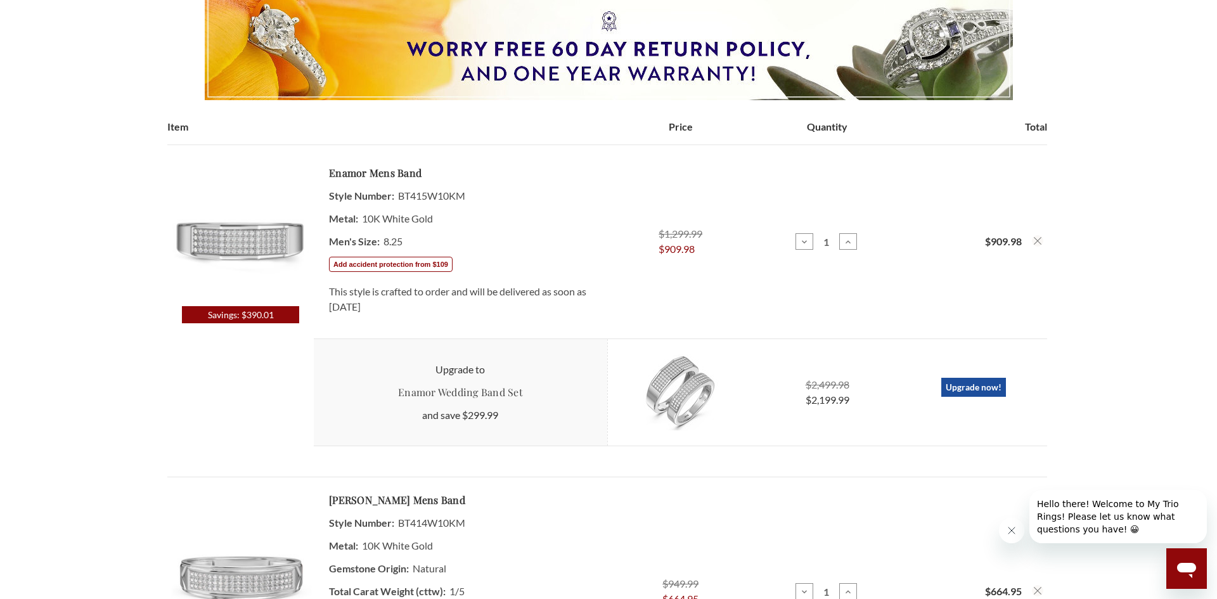
click at [287, 240] on img at bounding box center [241, 233] width 146 height 146
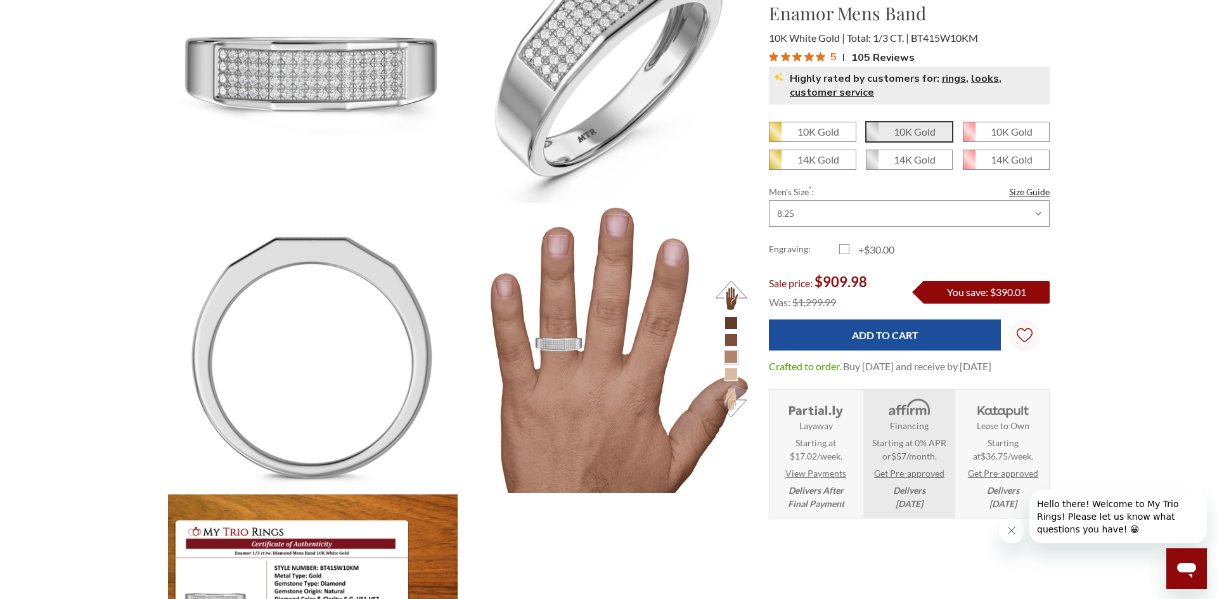
scroll to position [573, 882]
click at [1034, 216] on select "Choose Size 6.00 6.25 6.50 6.75 7.00 7.25 7.50 7.75 8.00 8.25 8.50 8.75 9.00 9.…" at bounding box center [909, 213] width 281 height 27
click at [769, 200] on select "Choose Size 6.00 6.25 6.50 6.75 7.00 7.25 7.50 7.75 8.00 8.25 8.50 8.75 9.00 9.…" at bounding box center [909, 213] width 281 height 27
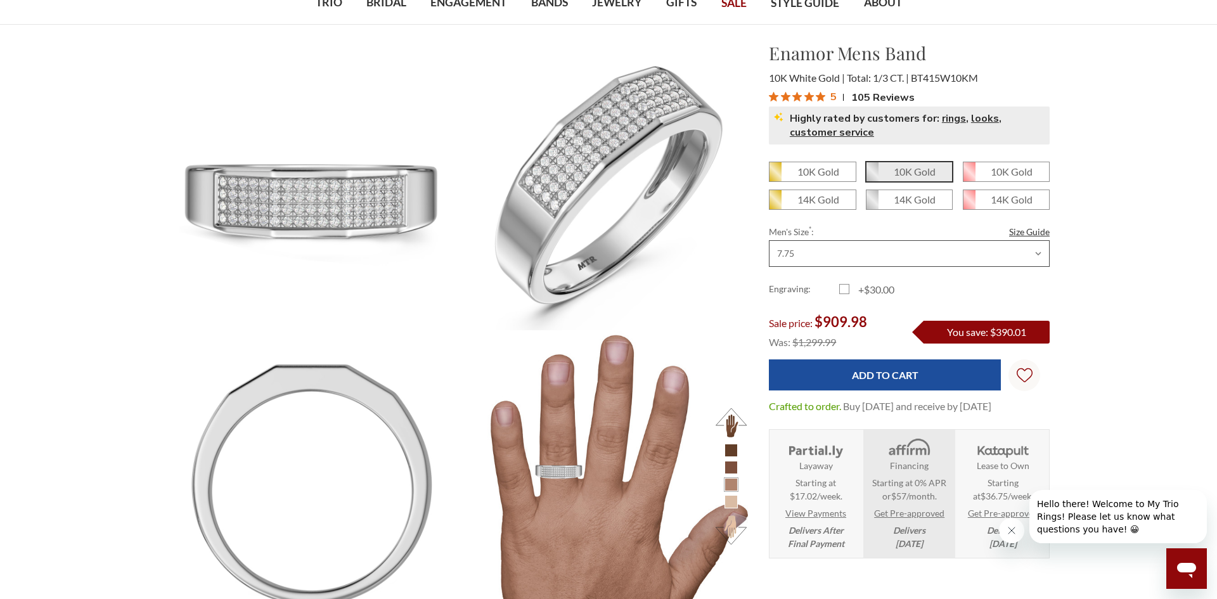
scroll to position [0, 0]
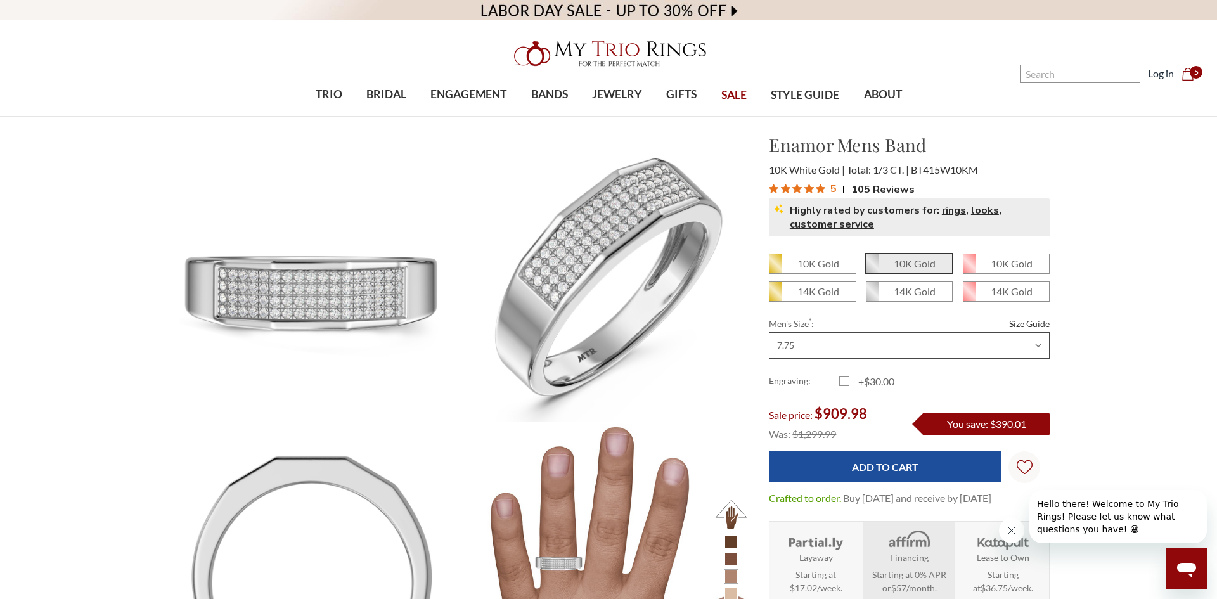
click at [1031, 354] on select "Choose Size 6.00 6.25 6.50 6.75 7.00 7.25 7.50 7.75 8.00 8.25 8.50 8.75 9.00 9.…" at bounding box center [909, 345] width 281 height 27
select select "13822563"
click at [769, 332] on select "Choose Size 6.00 6.25 6.50 6.75 7.00 7.25 7.50 7.75 8.00 8.25 8.50 8.75 9.00 9.…" at bounding box center [909, 345] width 281 height 27
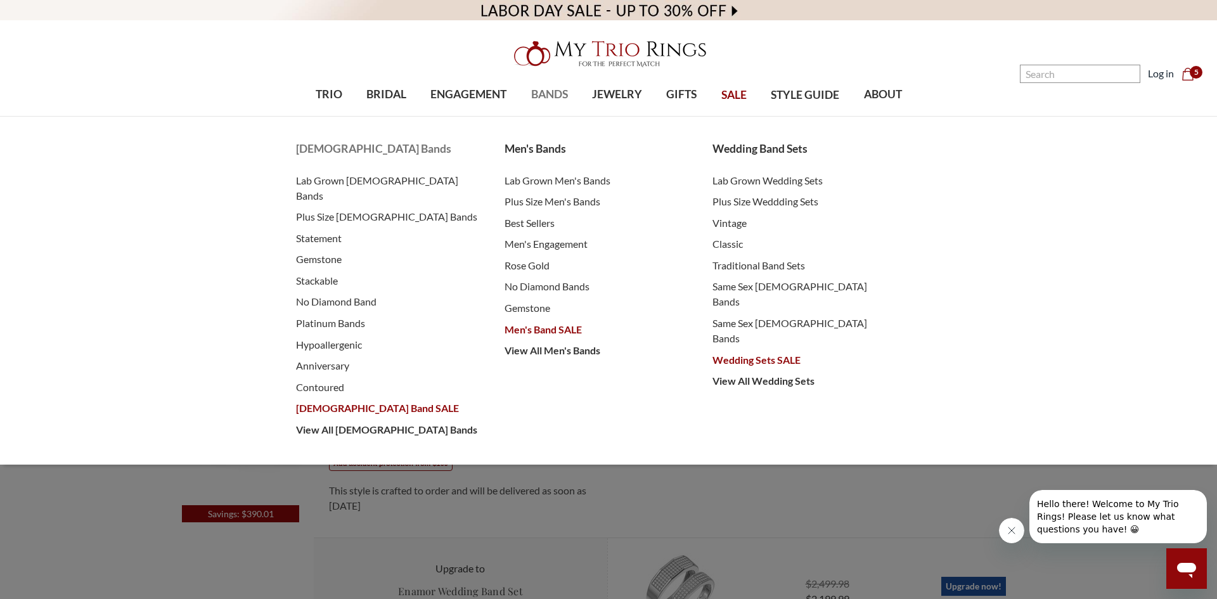
click at [356, 401] on span "[DEMOGRAPHIC_DATA] Band SALE" at bounding box center [387, 408] width 183 height 15
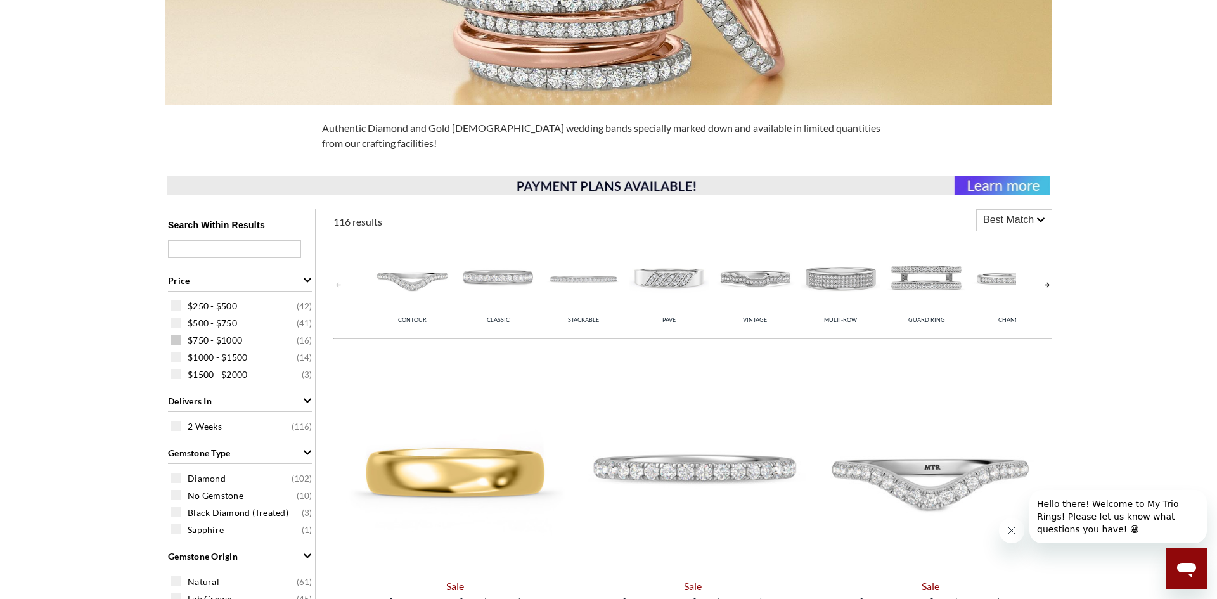
click at [178, 340] on span at bounding box center [176, 340] width 10 height 10
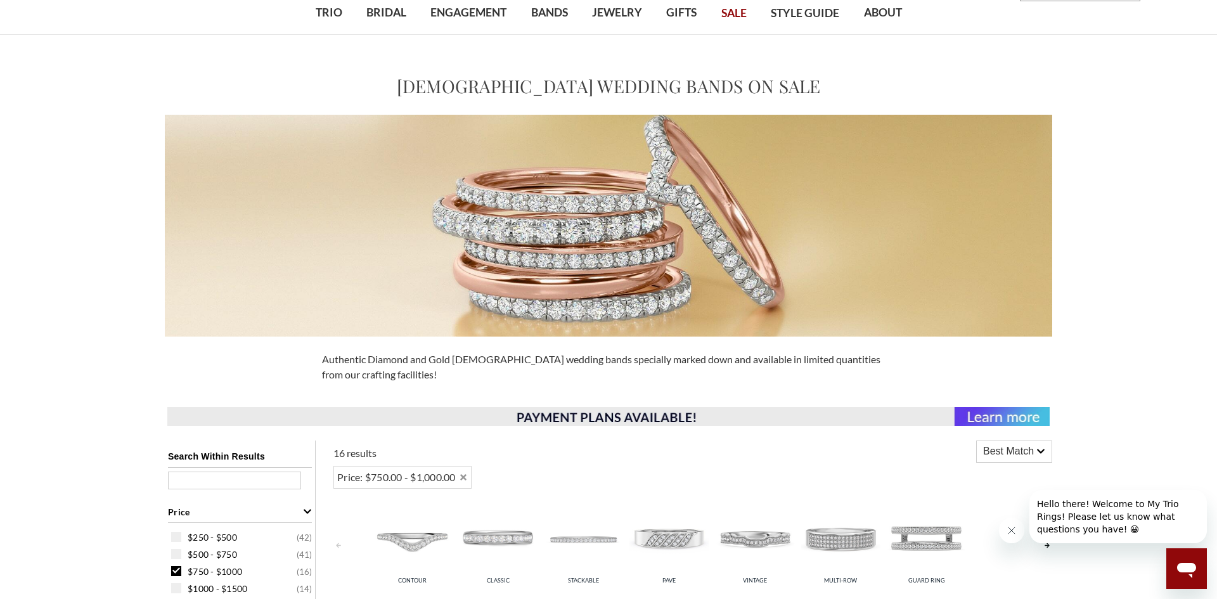
scroll to position [178, 0]
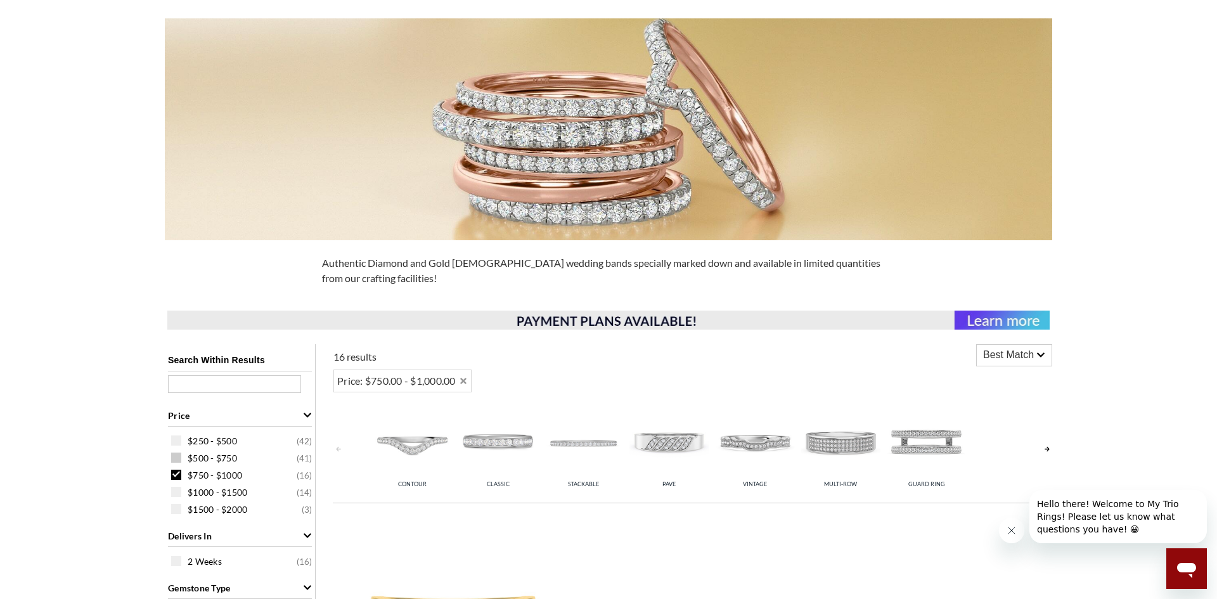
click at [179, 457] on span at bounding box center [176, 457] width 10 height 10
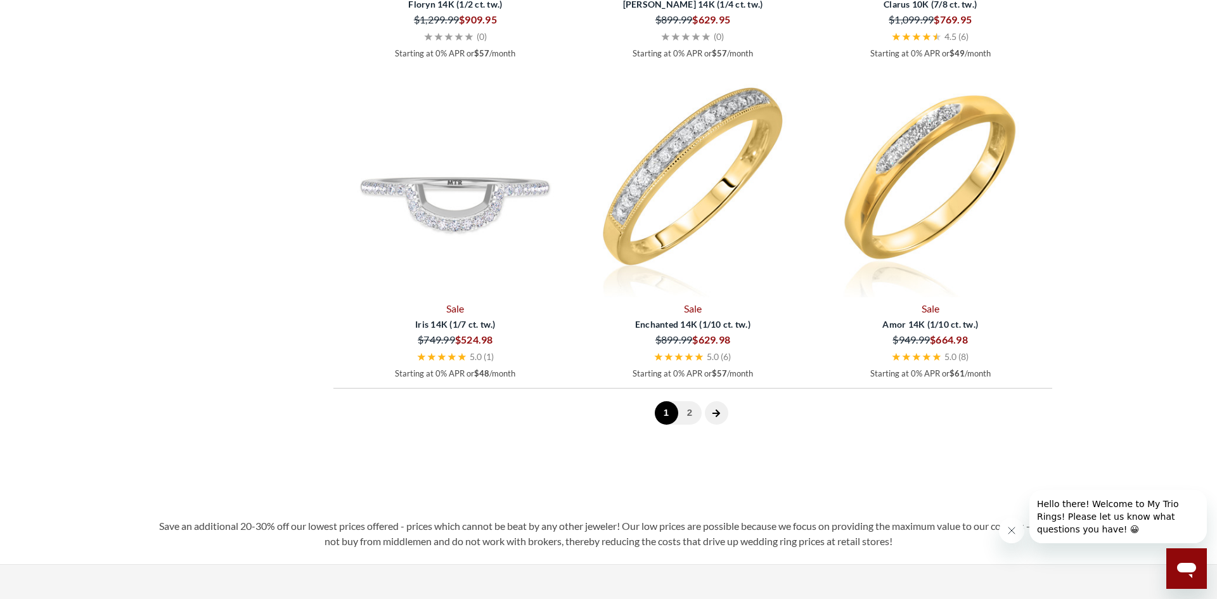
scroll to position [3525, 0]
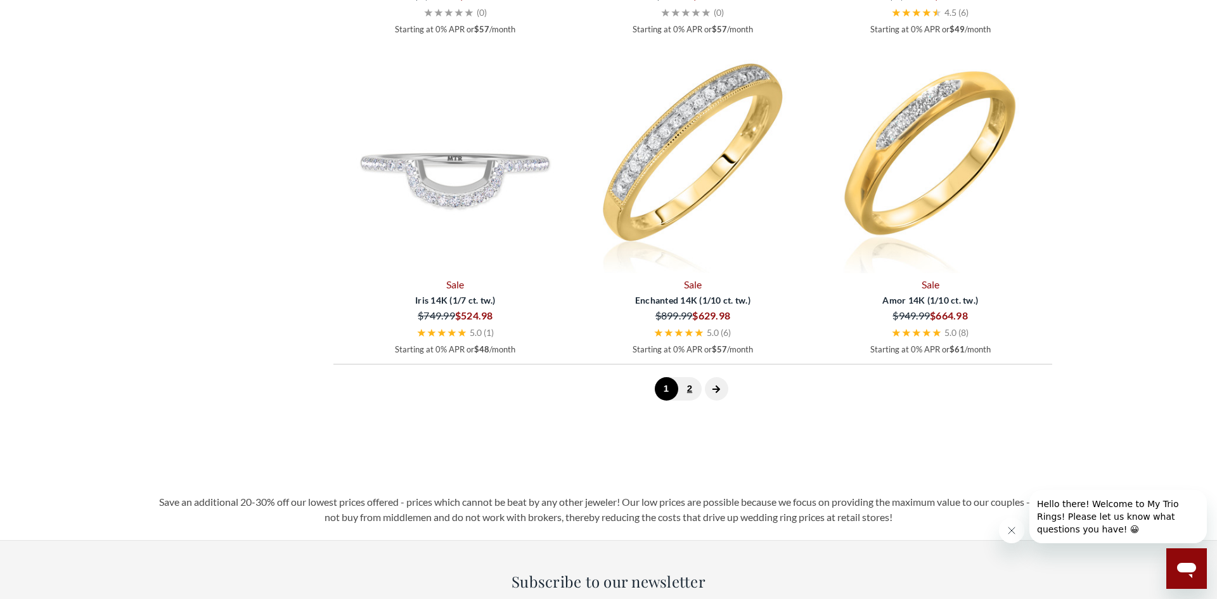
click at [697, 391] on link "2" at bounding box center [689, 388] width 23 height 23
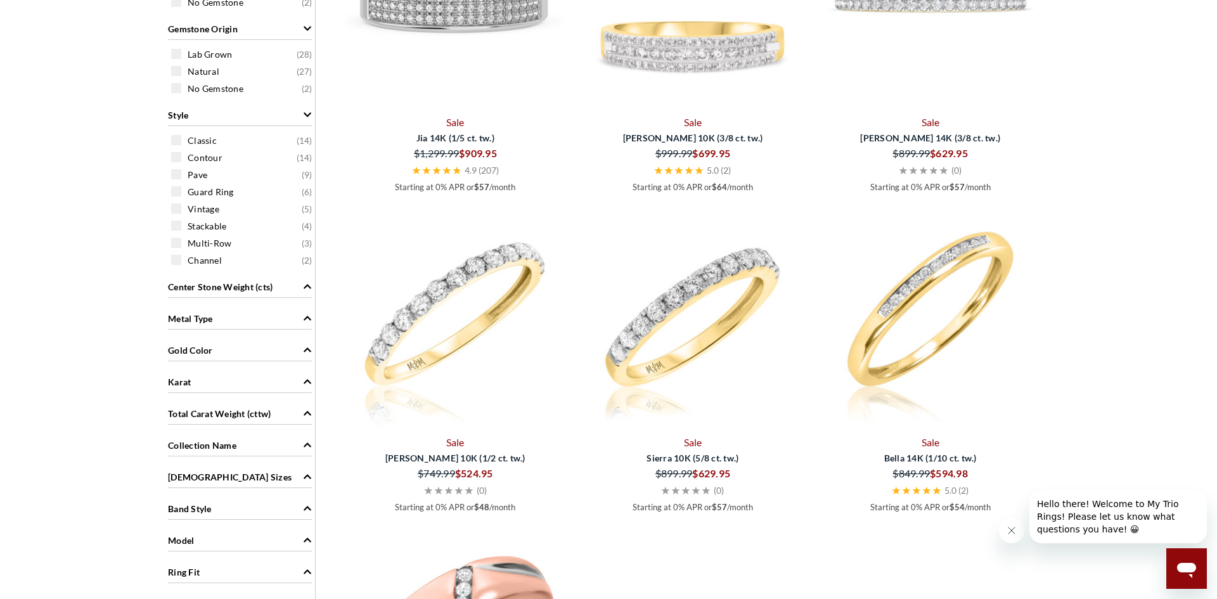
scroll to position [559, 0]
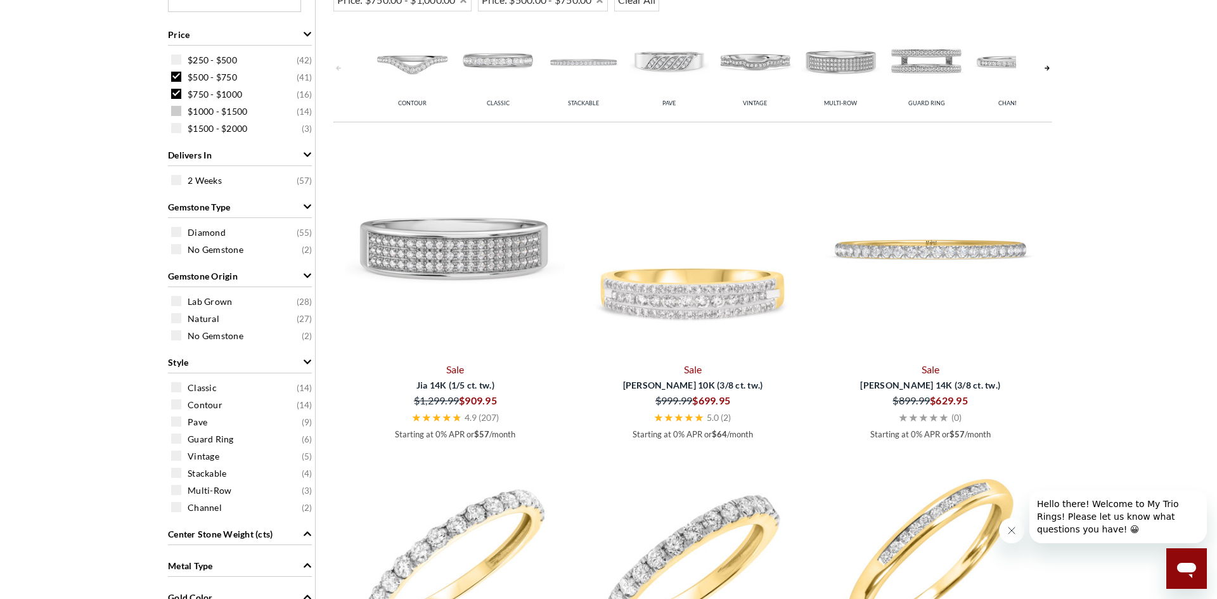
click at [177, 114] on span at bounding box center [176, 111] width 10 height 10
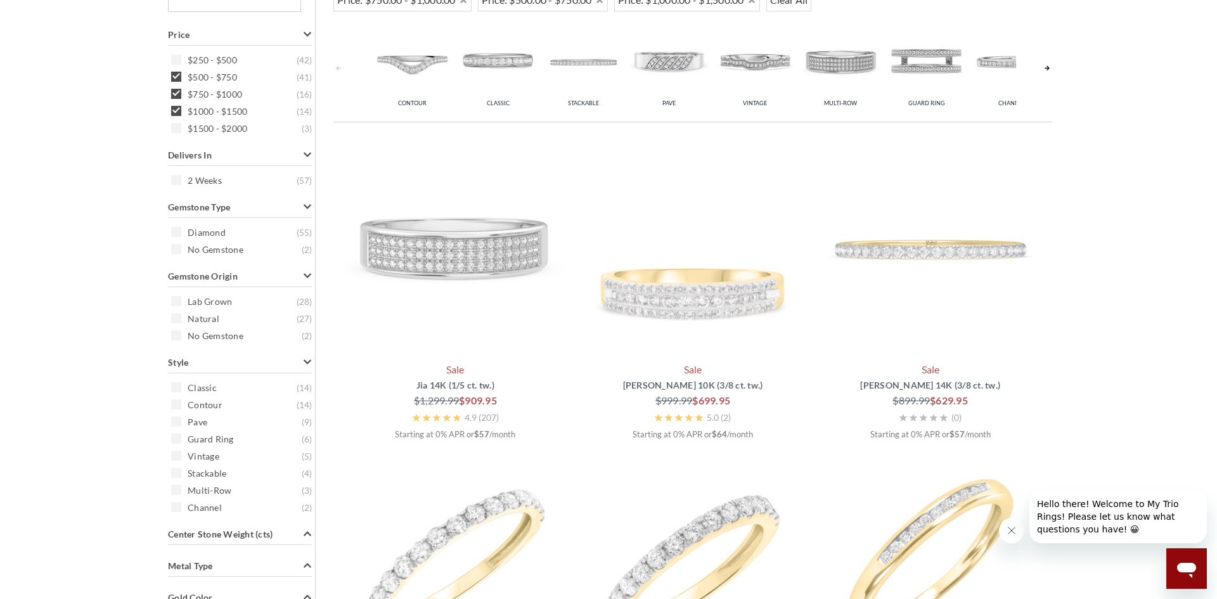
scroll to position [507, 0]
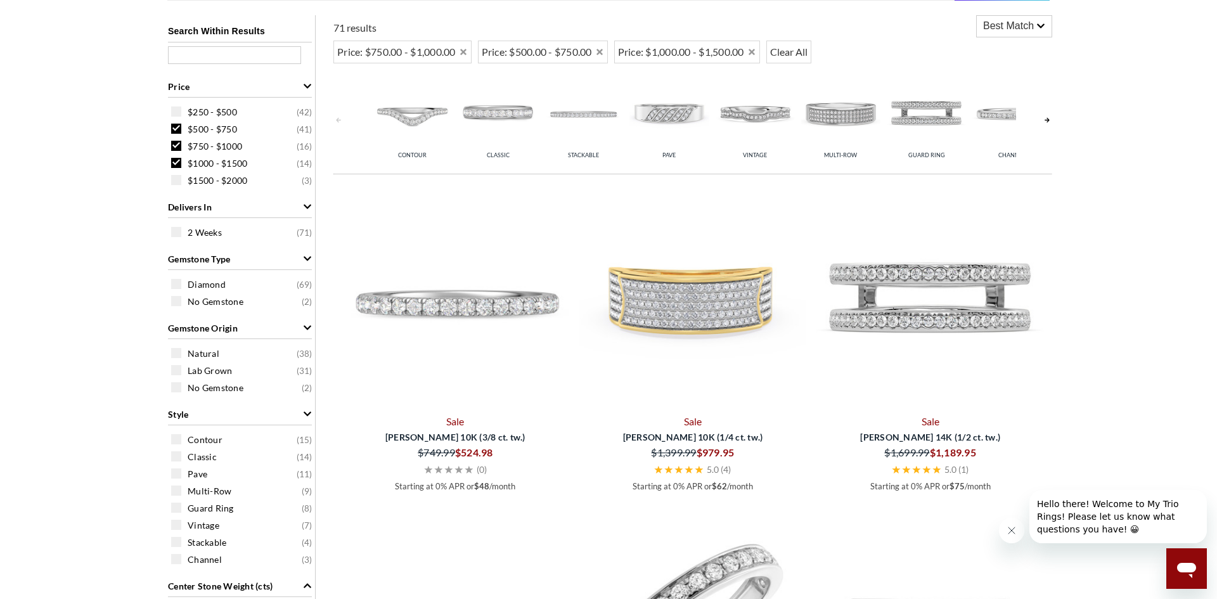
click at [838, 131] on img at bounding box center [840, 112] width 79 height 79
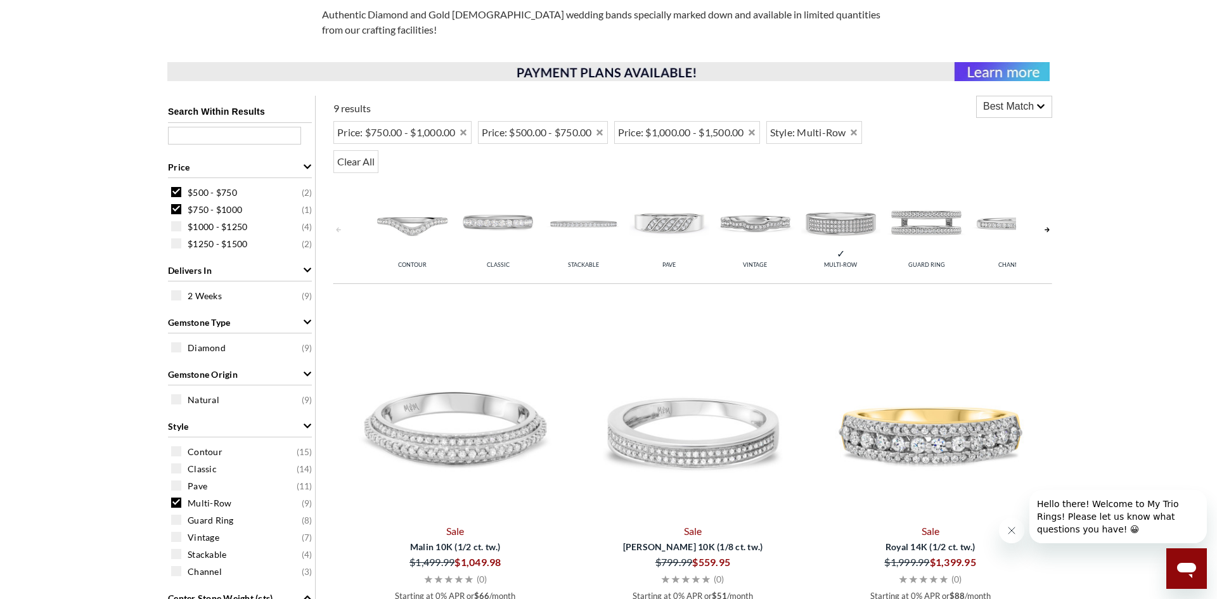
scroll to position [433, 0]
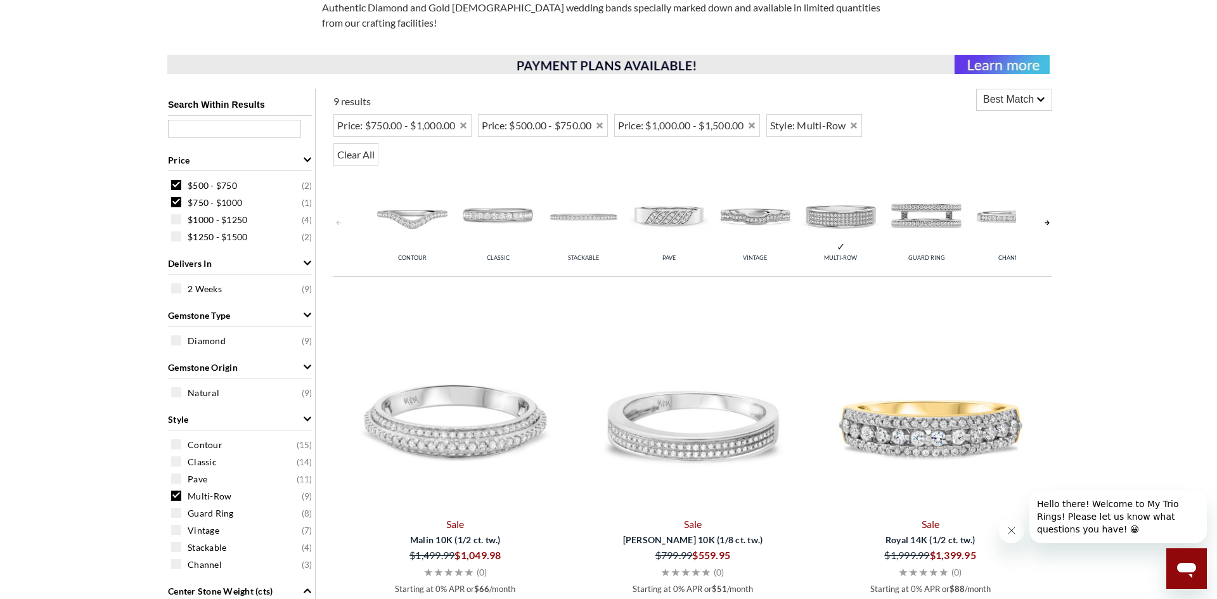
click at [181, 497] on span at bounding box center [176, 496] width 10 height 10
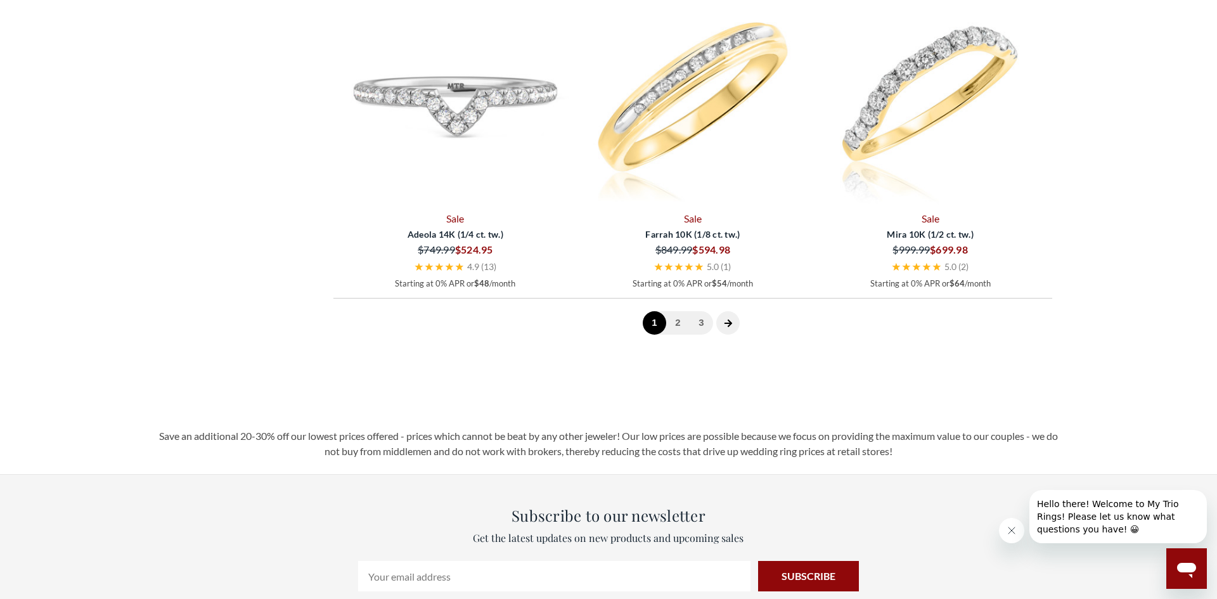
scroll to position [3721, 0]
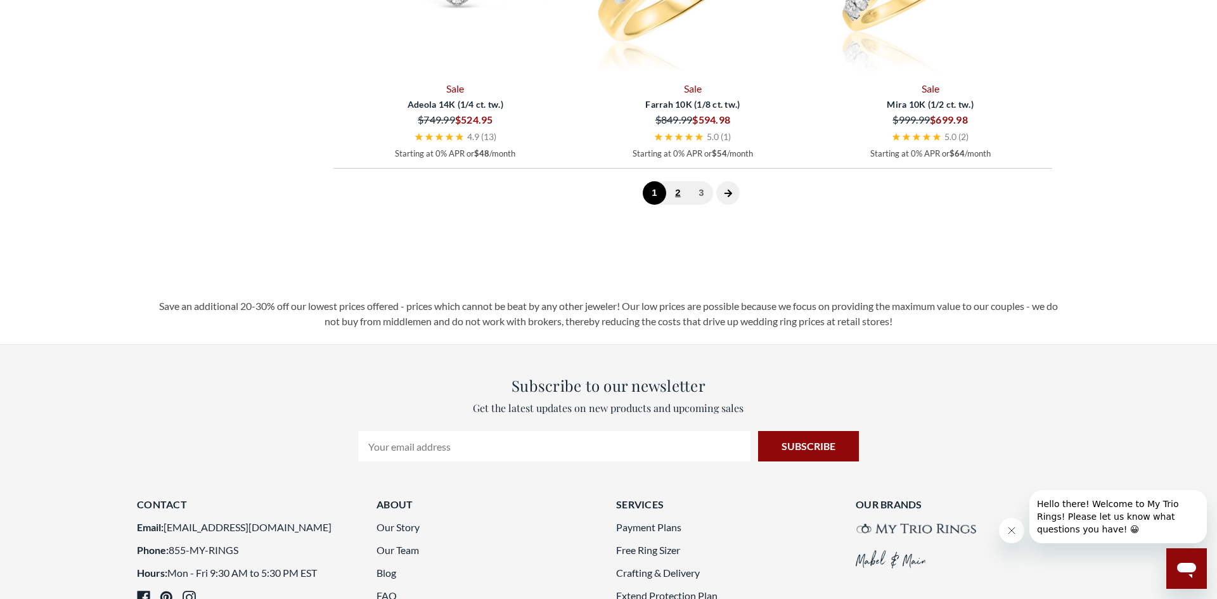
click at [677, 201] on link "2" at bounding box center [677, 192] width 23 height 23
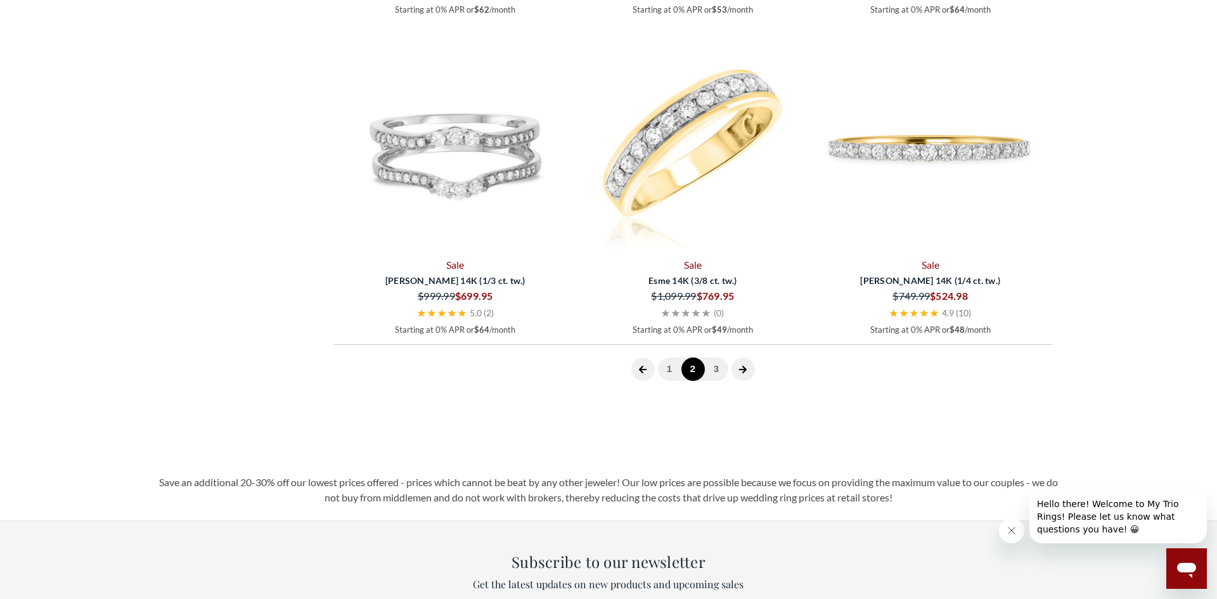
scroll to position [3632, 0]
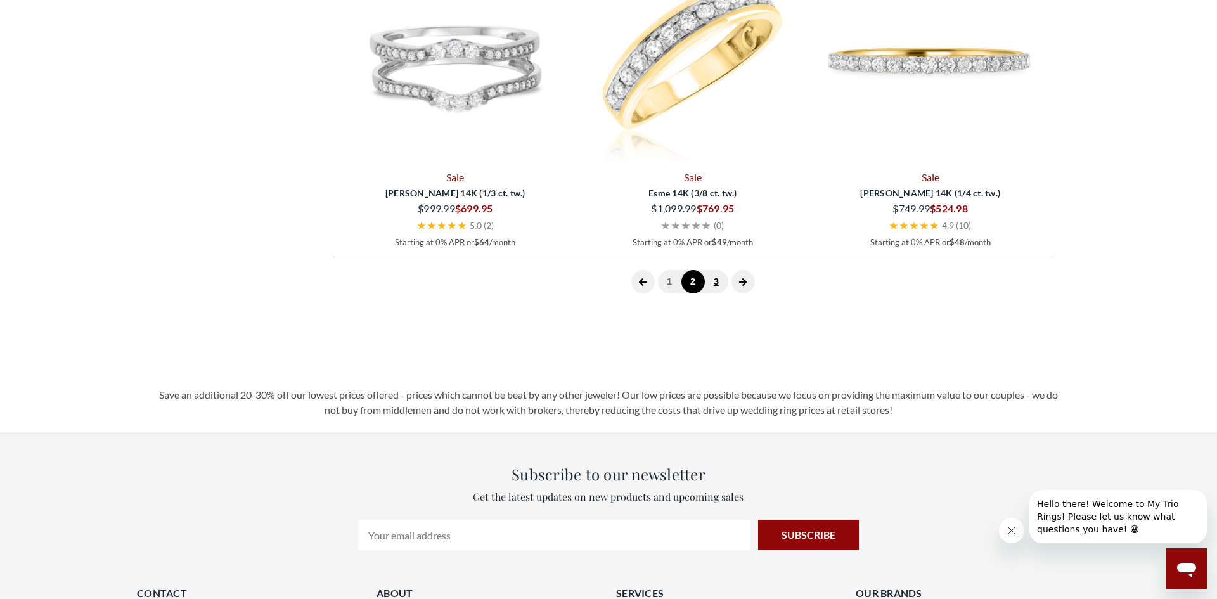
click at [712, 289] on link "3" at bounding box center [716, 281] width 23 height 23
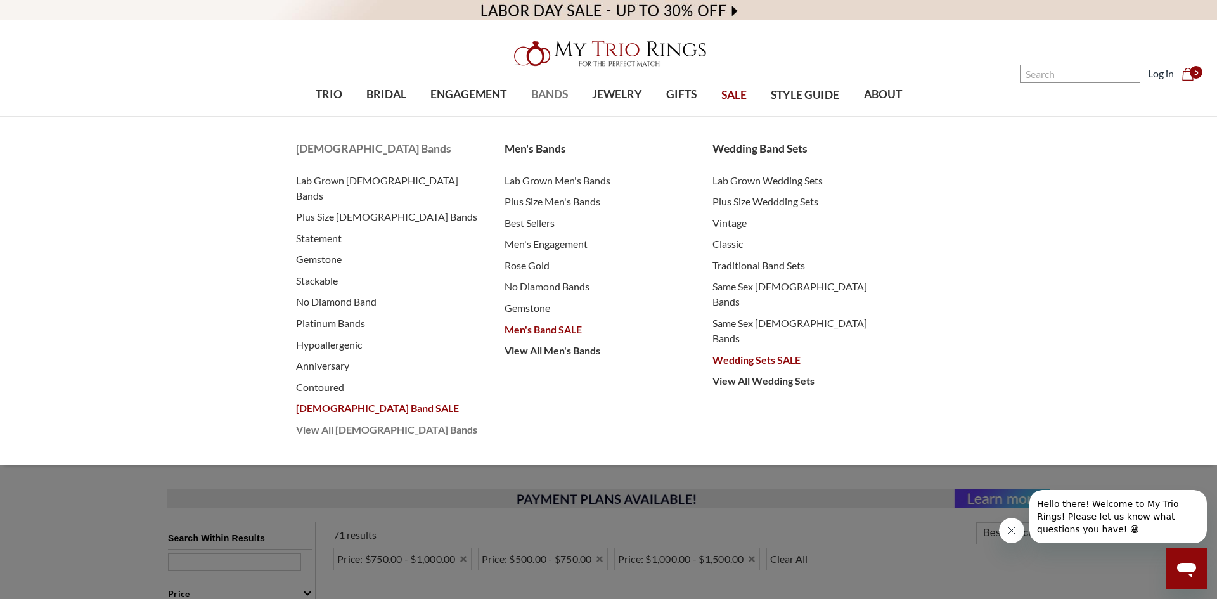
click at [342, 422] on span "View All [DEMOGRAPHIC_DATA] Bands" at bounding box center [387, 429] width 183 height 15
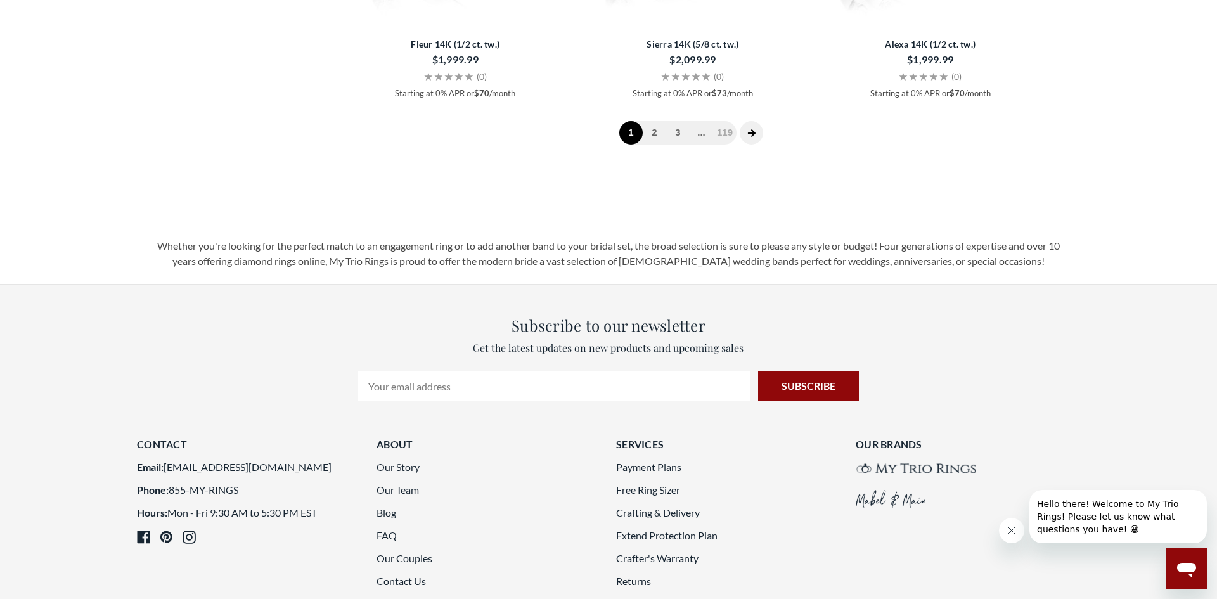
scroll to position [3752, 0]
click at [655, 133] on link "2" at bounding box center [654, 131] width 23 height 23
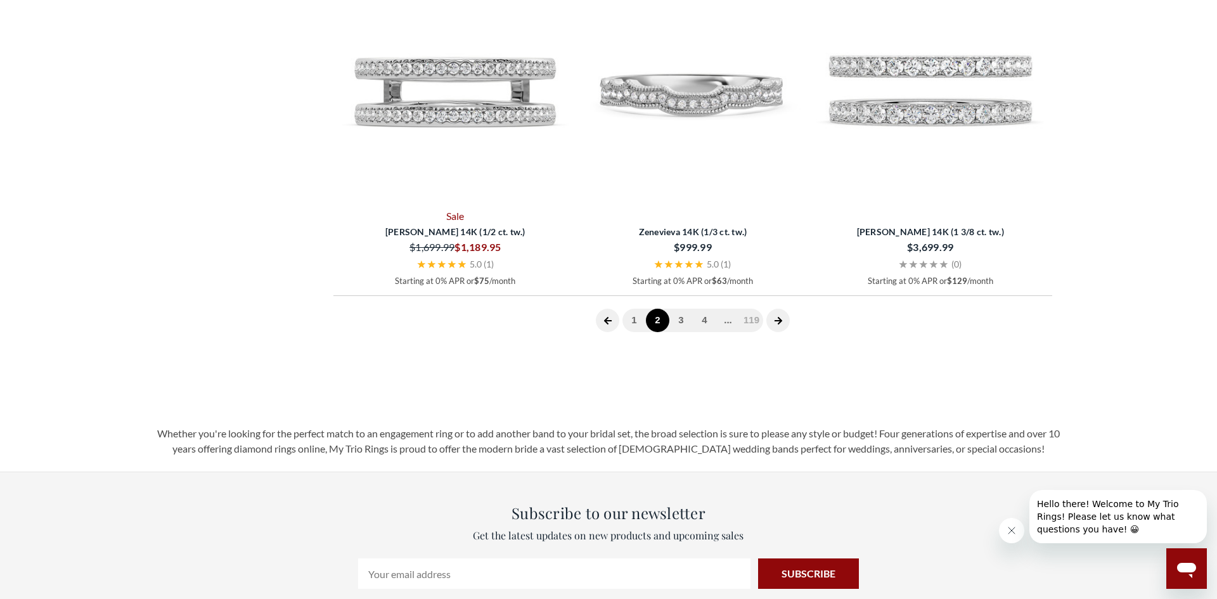
scroll to position [3869, 0]
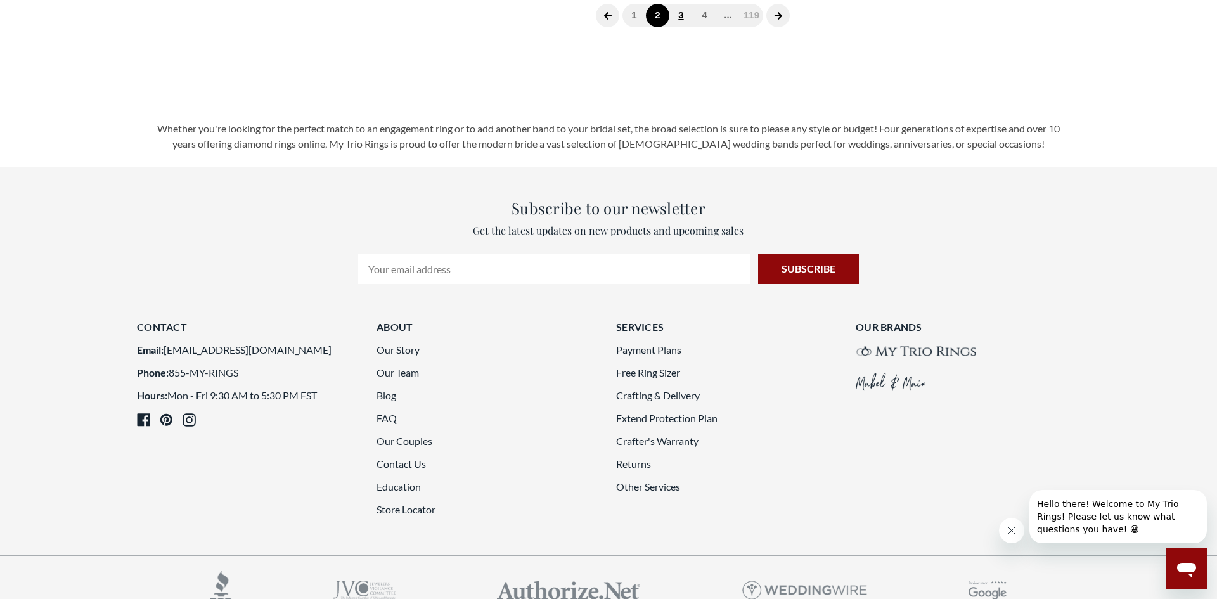
click at [679, 18] on link "3" at bounding box center [680, 15] width 23 height 23
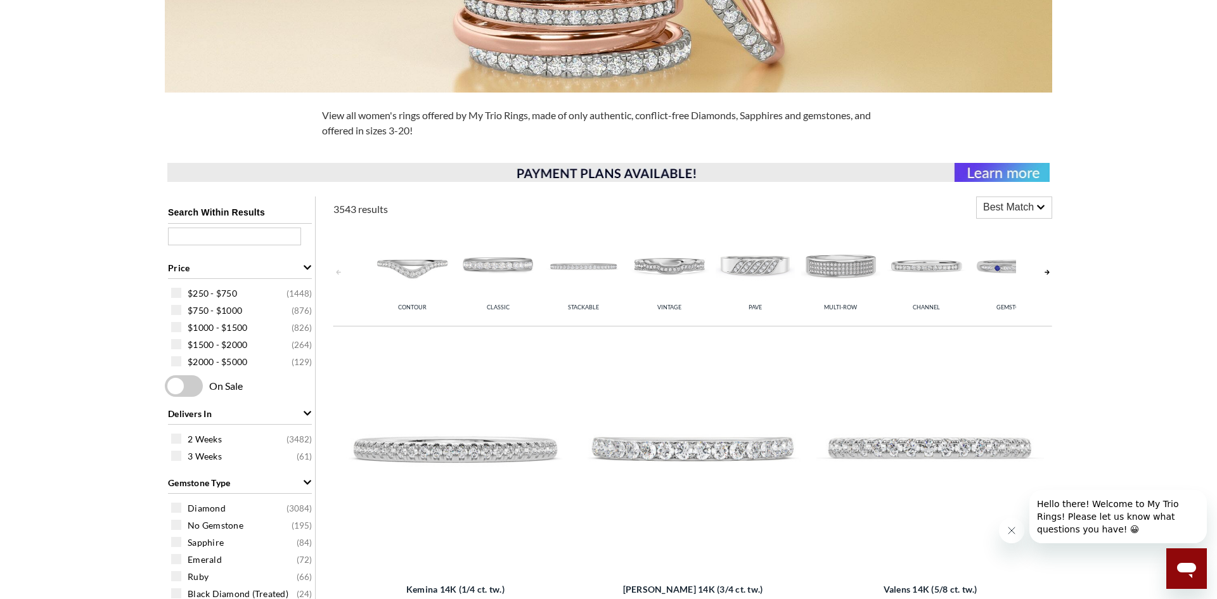
scroll to position [317, 0]
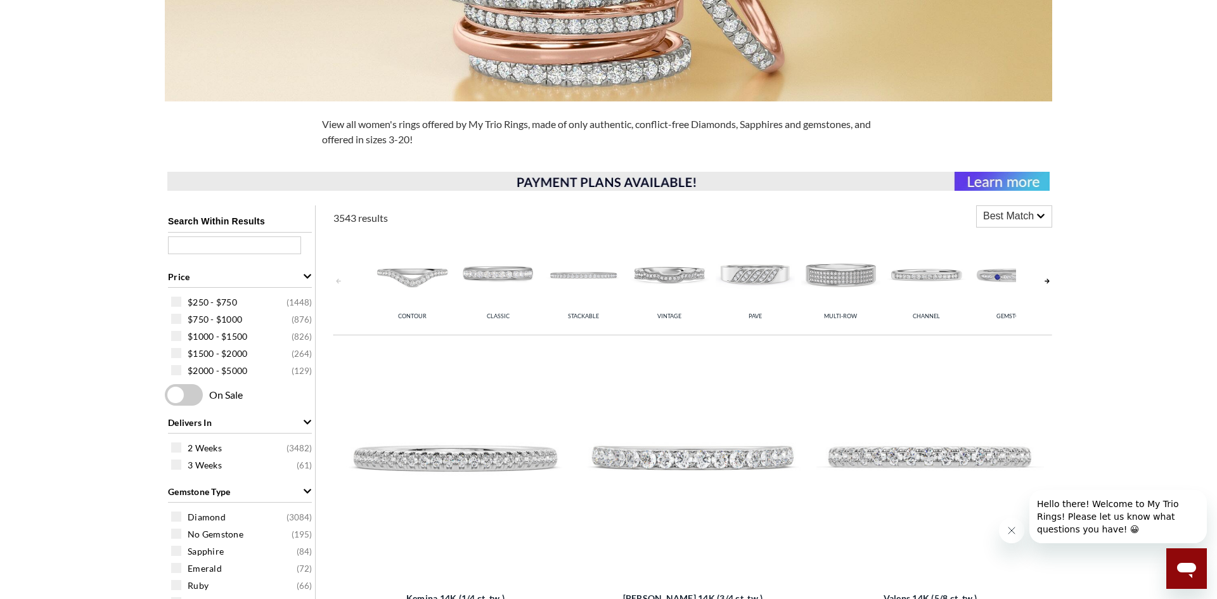
click at [856, 286] on img at bounding box center [840, 273] width 79 height 79
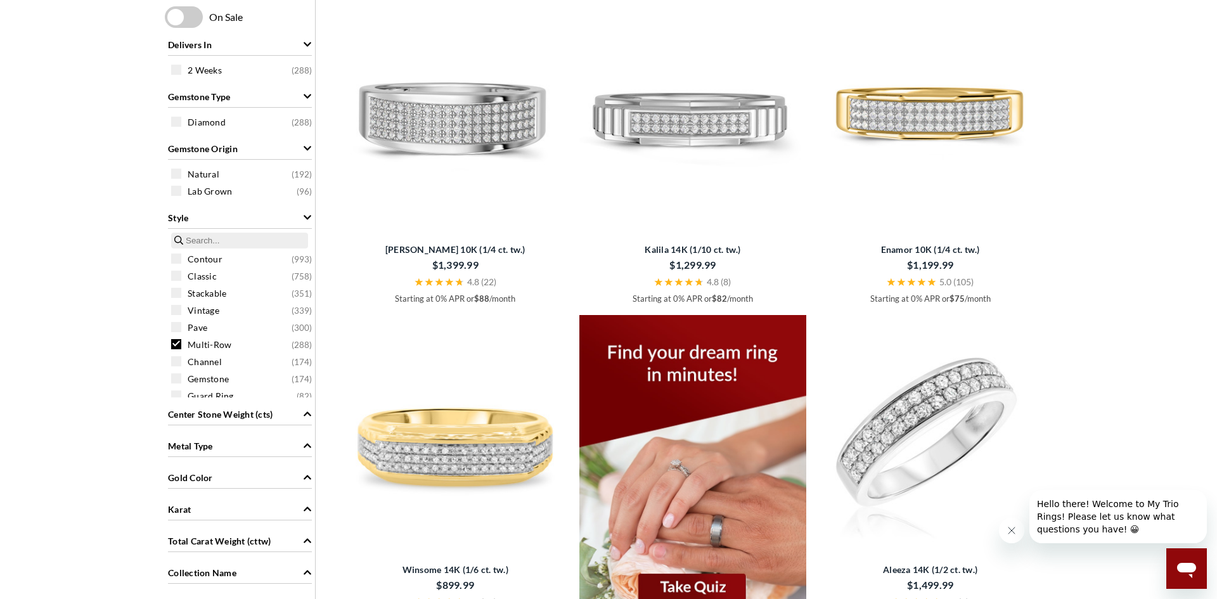
scroll to position [1004, 0]
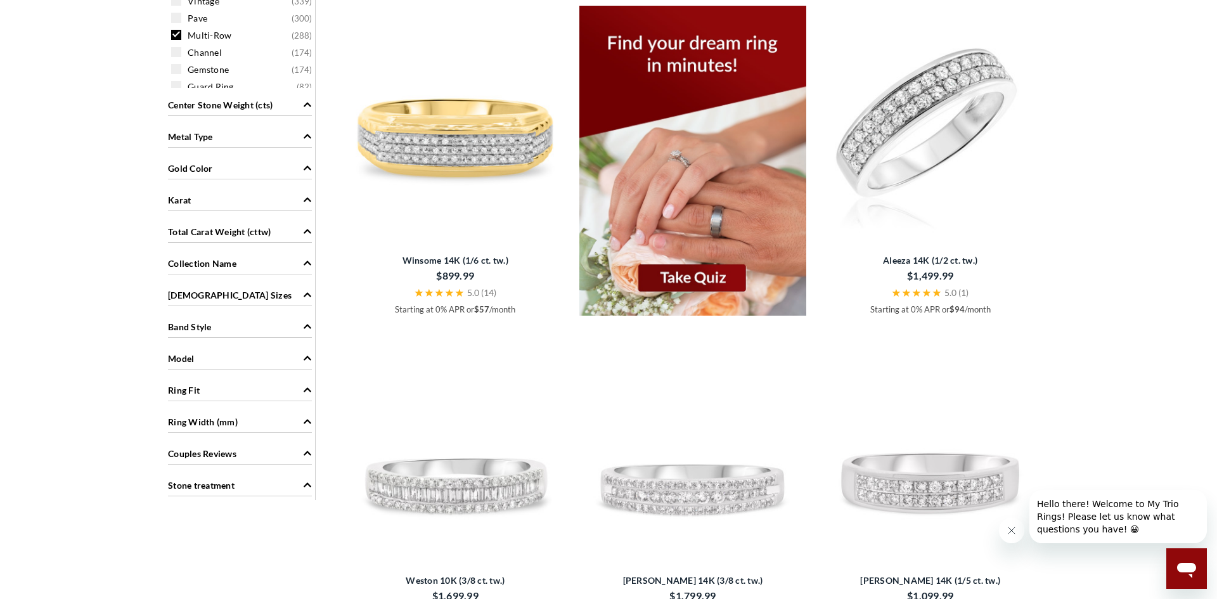
click at [447, 150] on img at bounding box center [456, 120] width 228 height 228
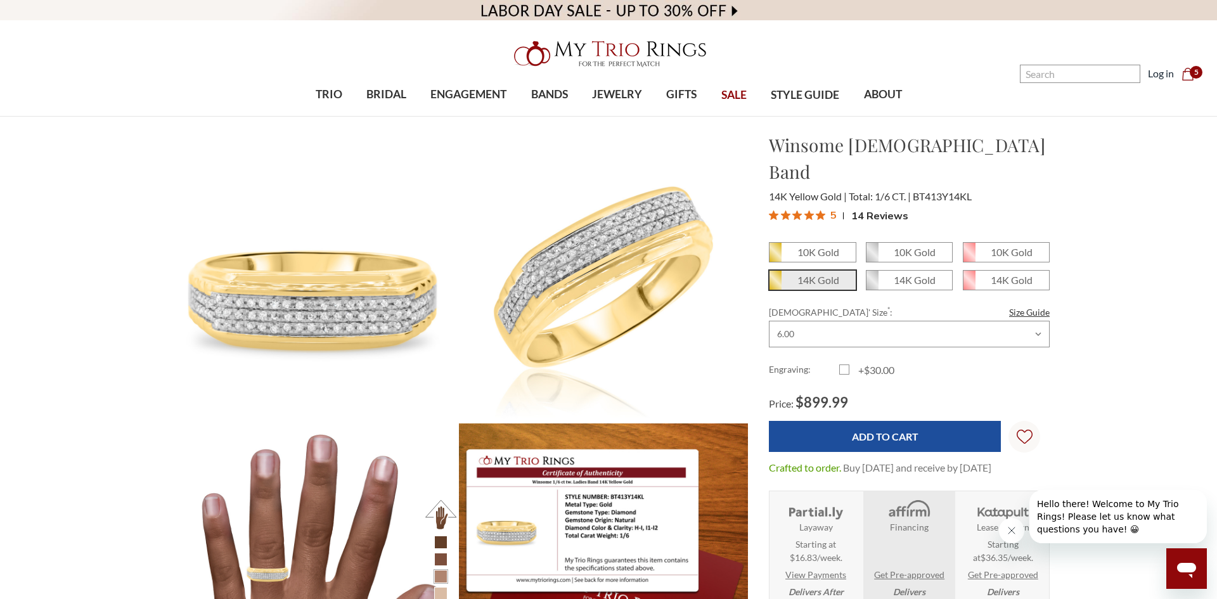
scroll to position [573, 882]
click at [894, 246] on em "10K Gold" at bounding box center [915, 252] width 42 height 12
click at [871, 257] on input "10K Gold" at bounding box center [871, 257] width 1 height 1
radio input "true"
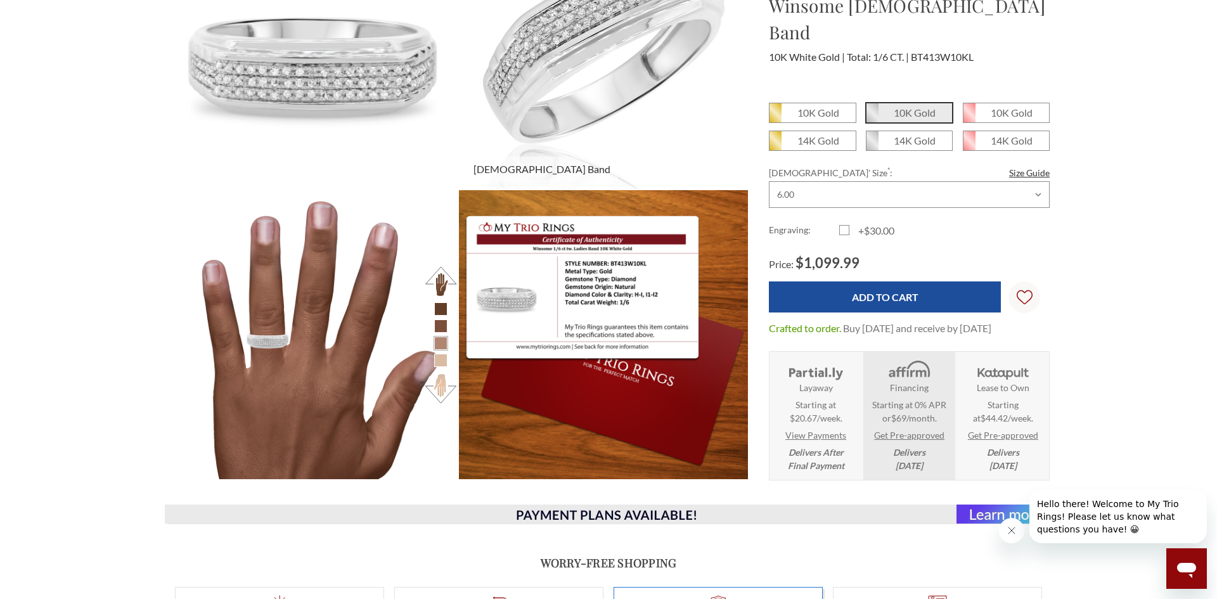
scroll to position [49, 0]
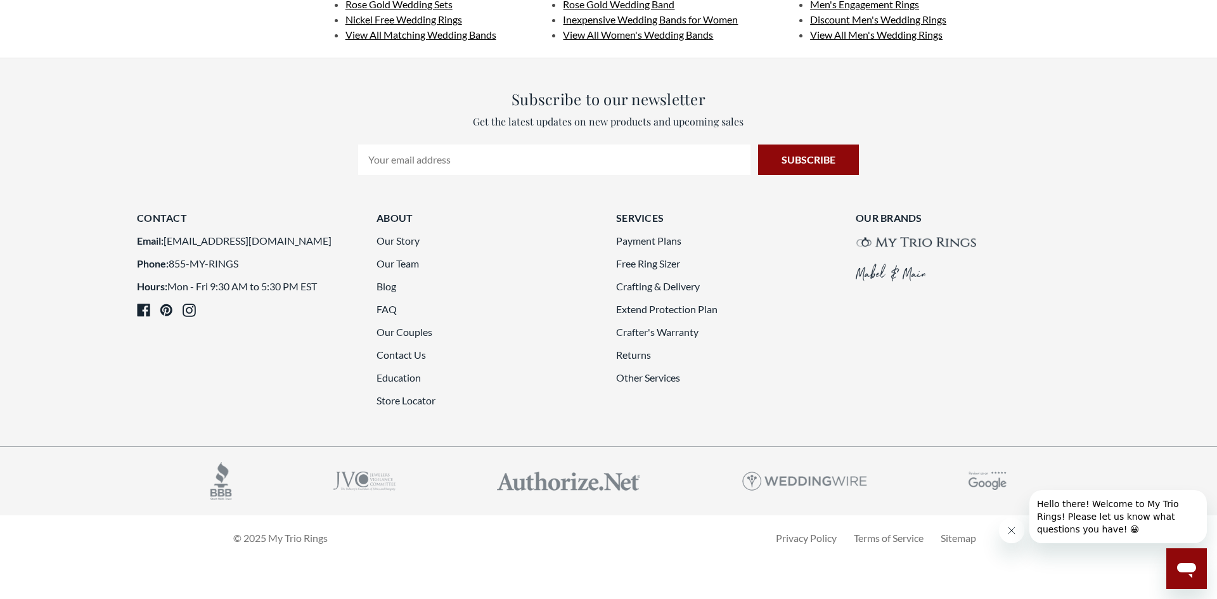
scroll to position [3981, 0]
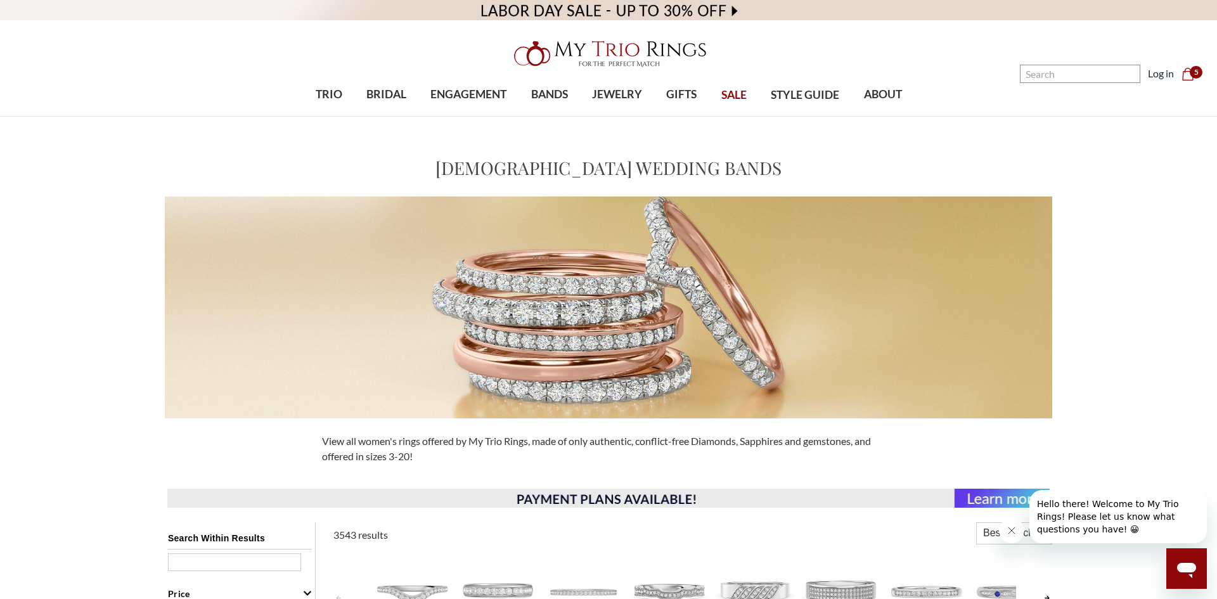
click at [1183, 74] on icon "Cart Cart" at bounding box center [1187, 74] width 13 height 13
